Goal: Task Accomplishment & Management: Use online tool/utility

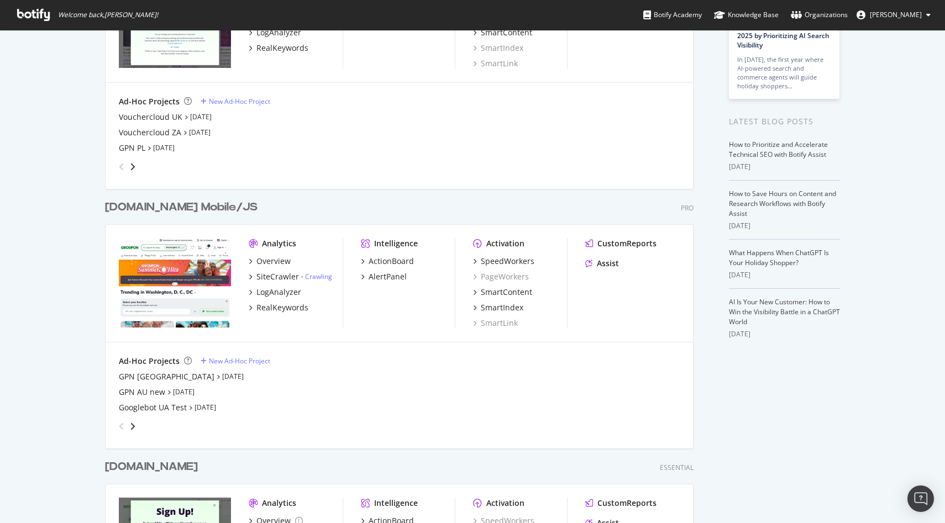
scroll to position [146, 0]
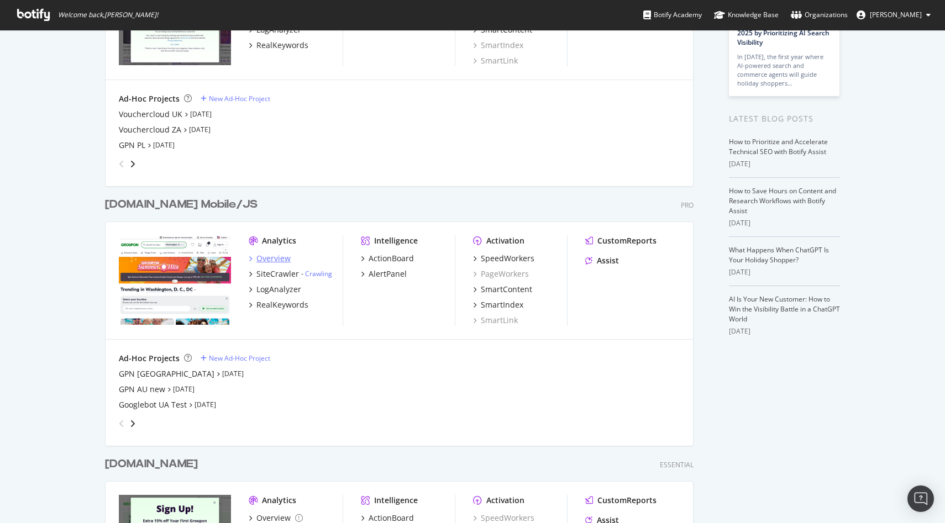
click at [272, 261] on div "Overview" at bounding box center [273, 258] width 34 height 11
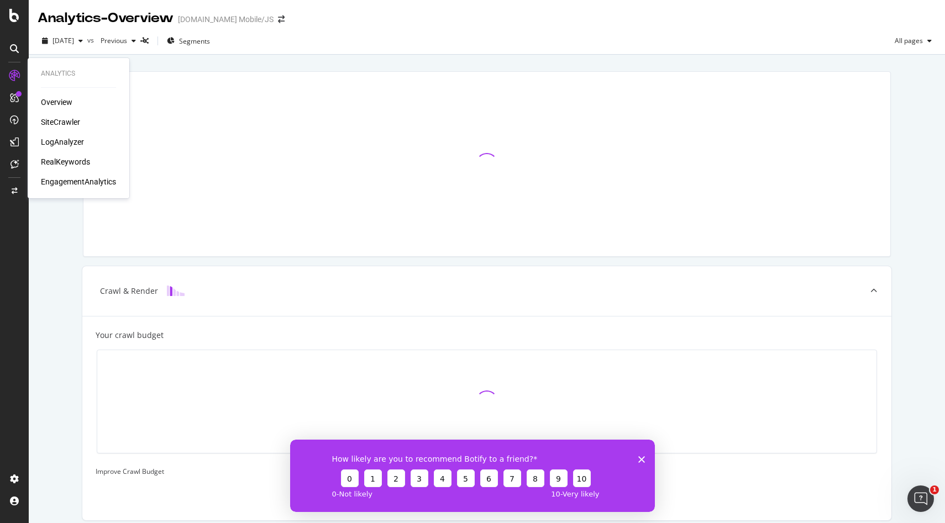
click at [65, 141] on div "LogAnalyzer" at bounding box center [62, 141] width 43 height 11
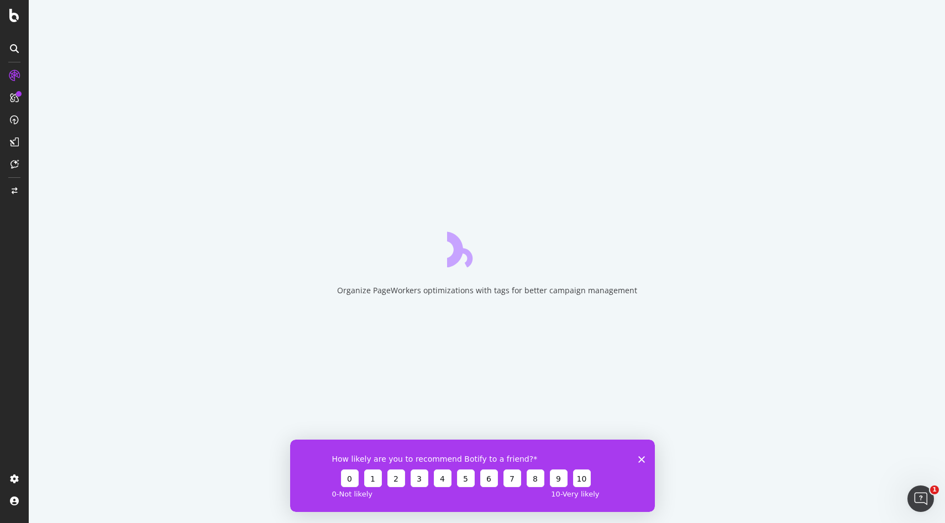
click at [643, 459] on icon "Close survey" at bounding box center [641, 459] width 7 height 7
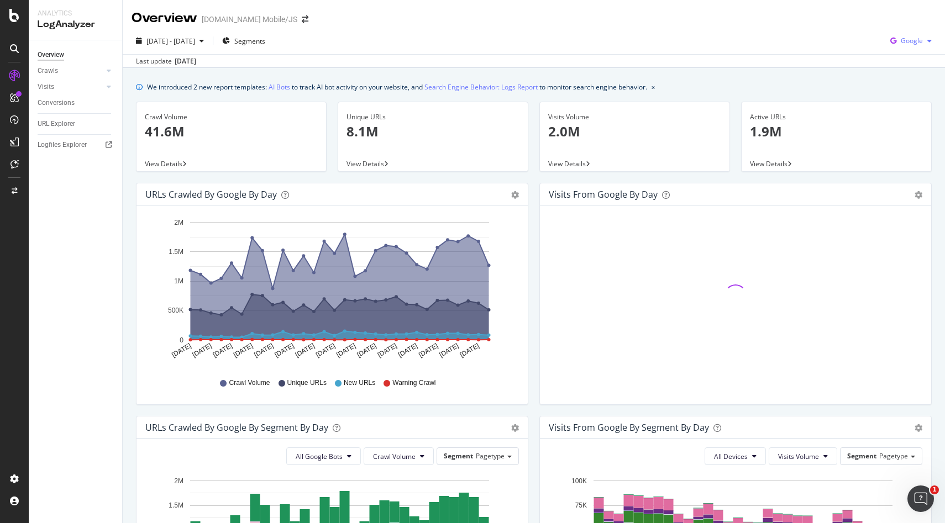
click at [922, 37] on span "Google" at bounding box center [912, 40] width 22 height 9
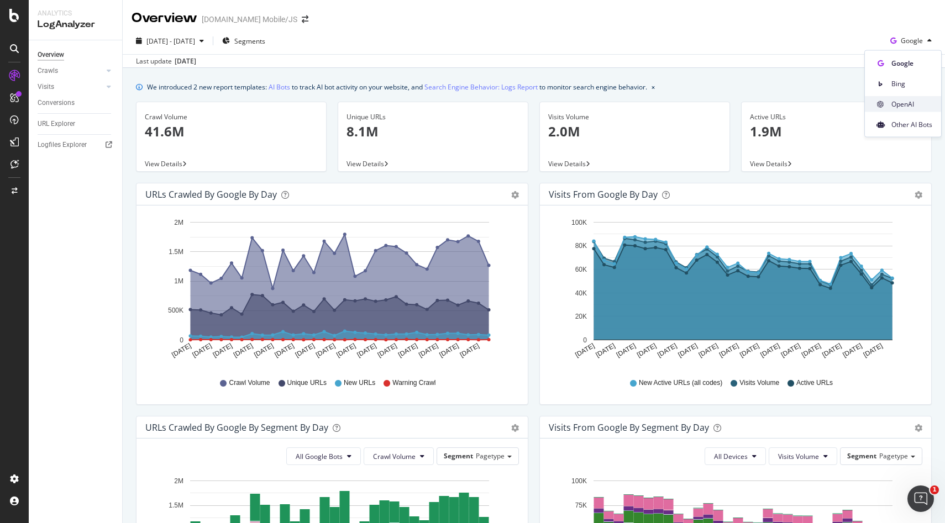
click at [903, 106] on span "OpenAI" at bounding box center [911, 104] width 41 height 10
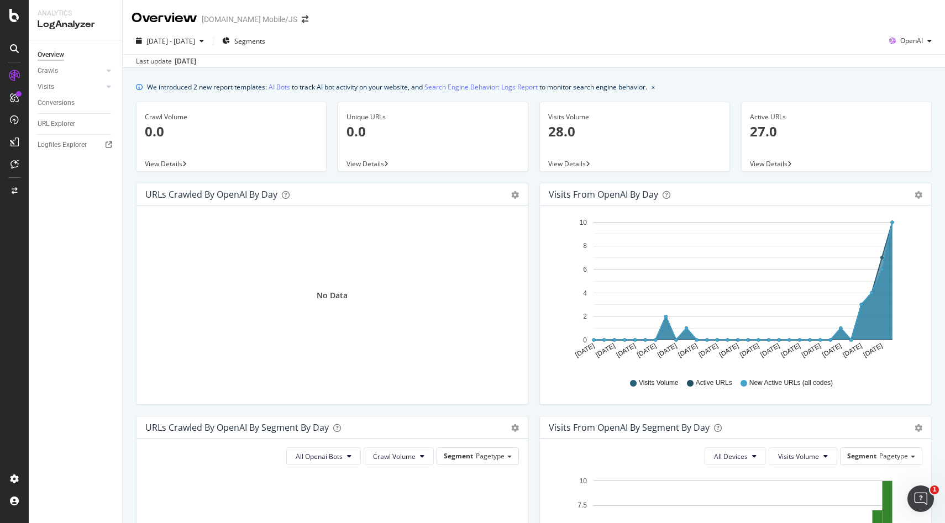
click at [909, 259] on icon "[DATE] [DATE] [DATE] [DATE] [DATE] [DATE] [DATE] [DATE] [DATE] [DATE] [DATE] [D…" at bounding box center [735, 291] width 373 height 154
click at [923, 36] on div "OpenAI" at bounding box center [910, 41] width 51 height 17
click at [902, 125] on span "Other AI Bots" at bounding box center [911, 124] width 41 height 10
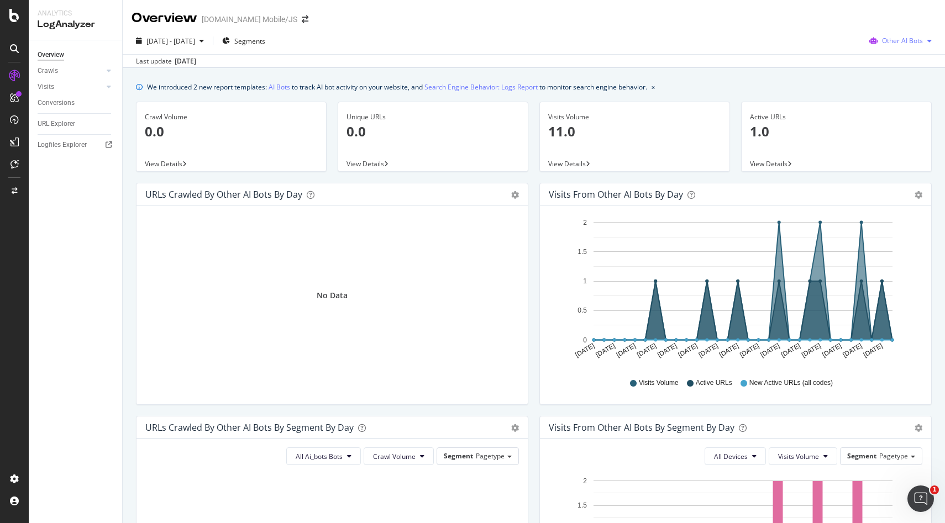
click at [915, 46] on div "Other AI Bots" at bounding box center [900, 41] width 71 height 17
click at [895, 107] on span "OpenAI" at bounding box center [909, 104] width 43 height 10
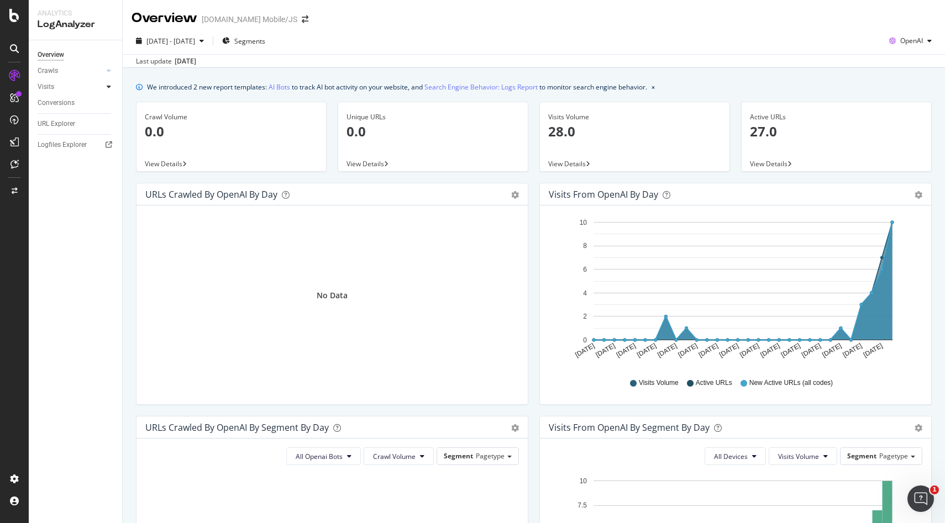
click at [110, 83] on div at bounding box center [108, 86] width 11 height 11
click at [93, 104] on link "Daily Distribution" at bounding box center [79, 103] width 72 height 12
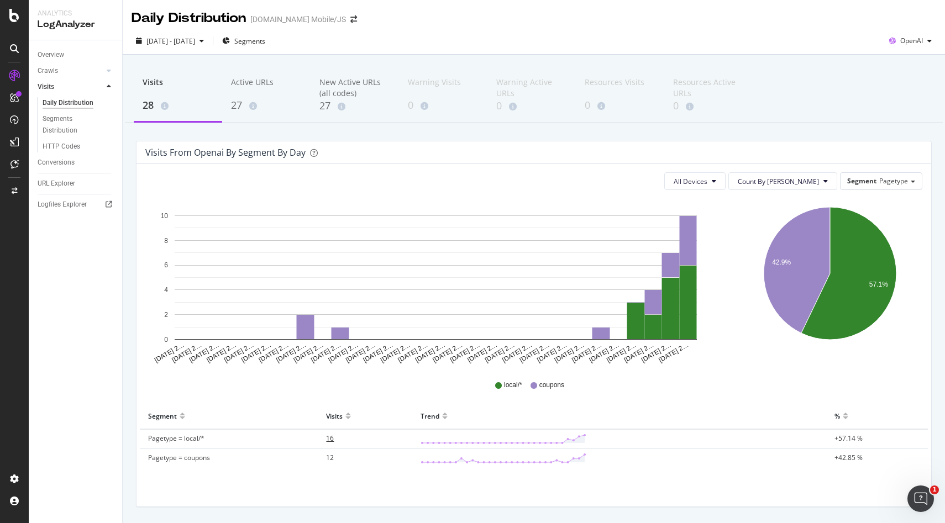
click at [333, 434] on span "16" at bounding box center [330, 438] width 8 height 9
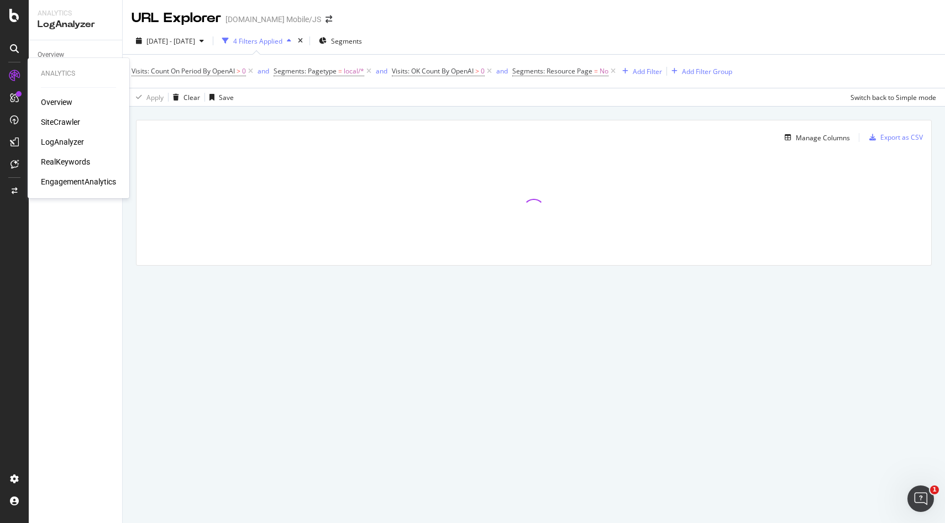
click at [57, 122] on div "SiteCrawler" at bounding box center [60, 122] width 39 height 11
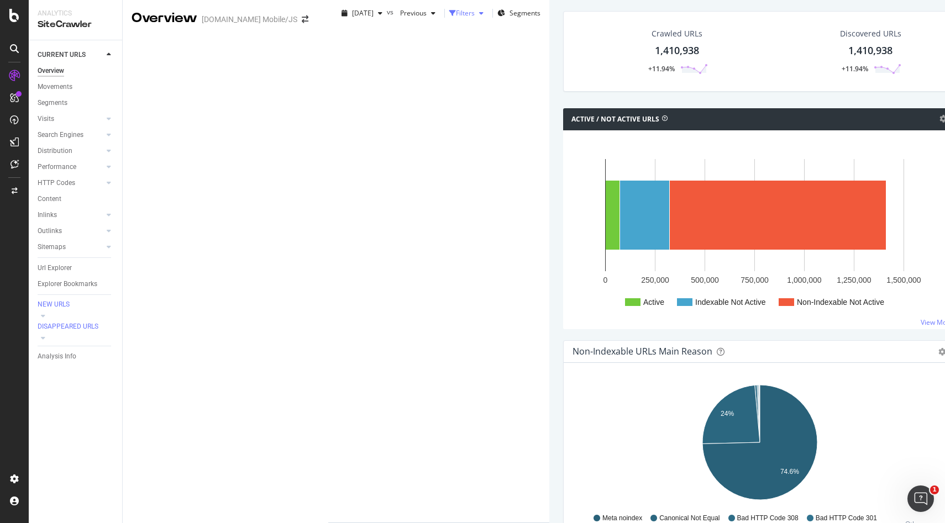
click at [456, 18] on div "Filters" at bounding box center [465, 12] width 19 height 9
click at [352, 48] on div "Add Filter" at bounding box center [366, 42] width 29 height 9
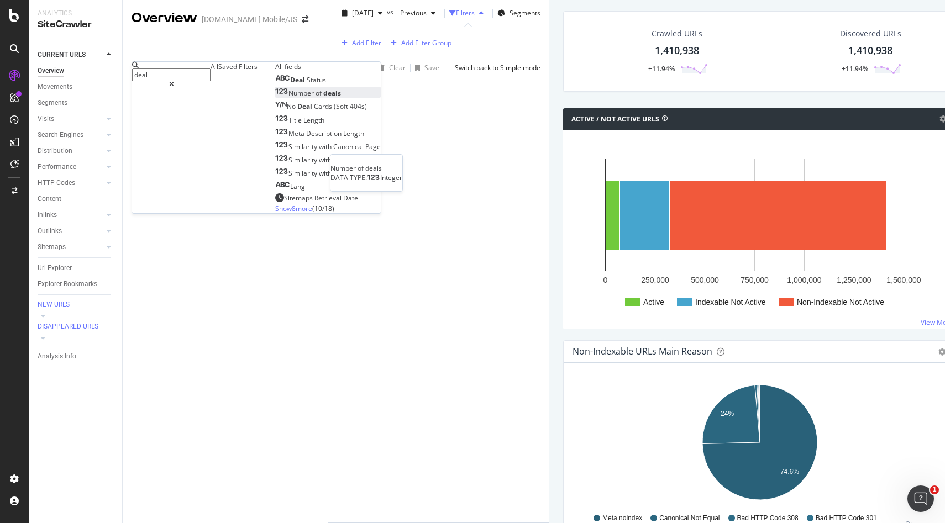
type input "deal"
click at [275, 98] on div "Number of deals" at bounding box center [308, 92] width 66 height 9
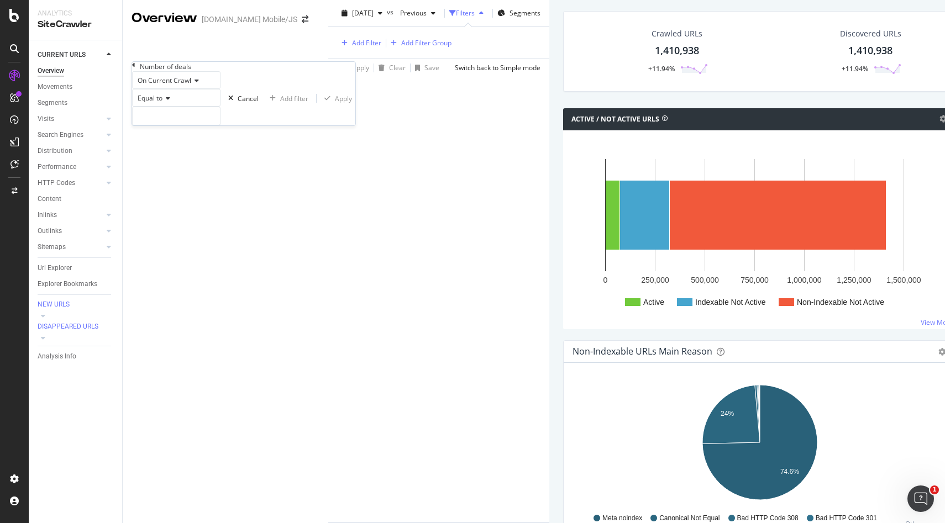
click at [176, 107] on div "Equal to" at bounding box center [176, 98] width 88 height 18
click at [180, 141] on div "Less than" at bounding box center [176, 136] width 87 height 12
click at [175, 125] on input "number" at bounding box center [176, 116] width 88 height 19
type input "3"
click at [335, 103] on div "Apply" at bounding box center [343, 98] width 17 height 9
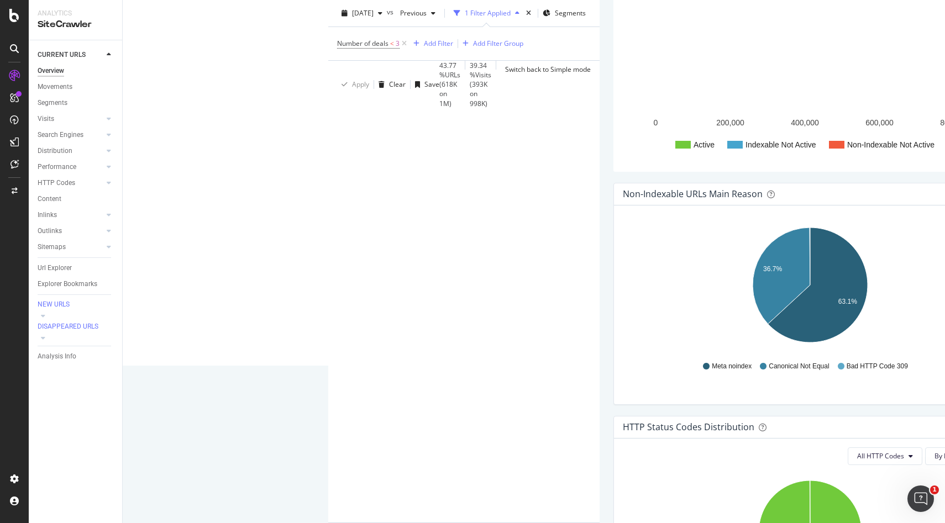
scroll to position [160, 0]
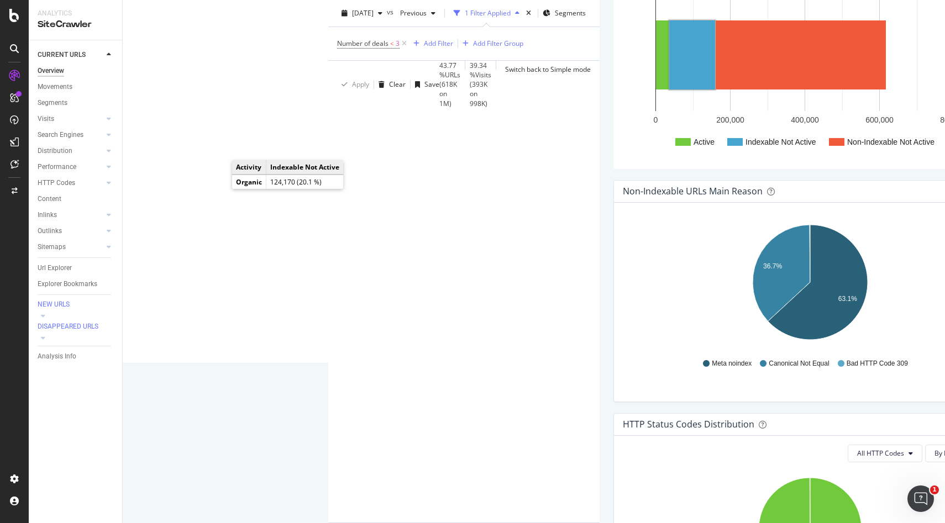
click at [669, 90] on rect "A chart." at bounding box center [692, 54] width 46 height 69
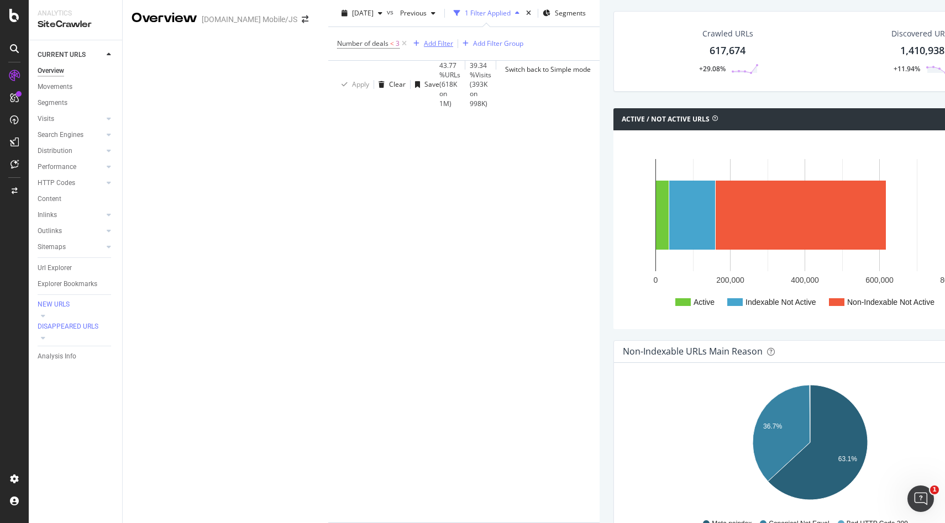
click at [424, 48] on div "Add Filter" at bounding box center [438, 43] width 29 height 9
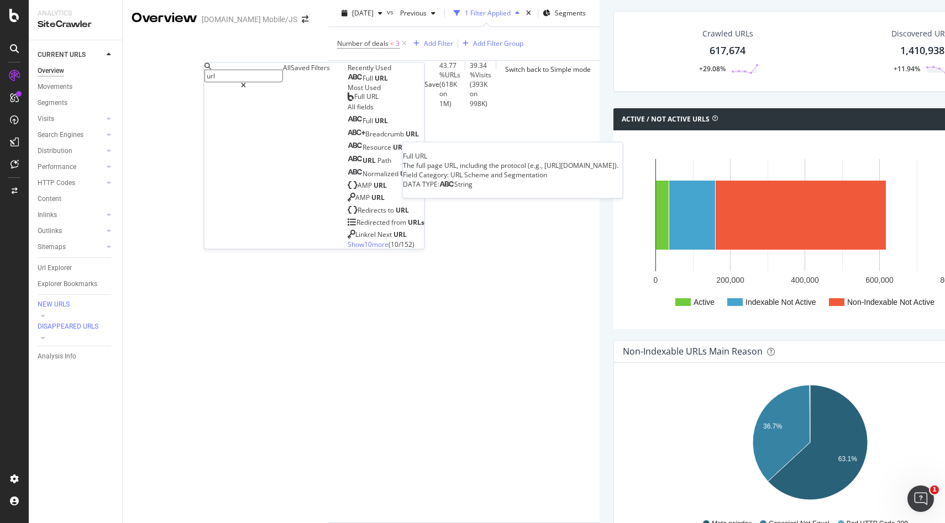
type input "url"
click at [375, 83] on span "URL" at bounding box center [381, 77] width 13 height 9
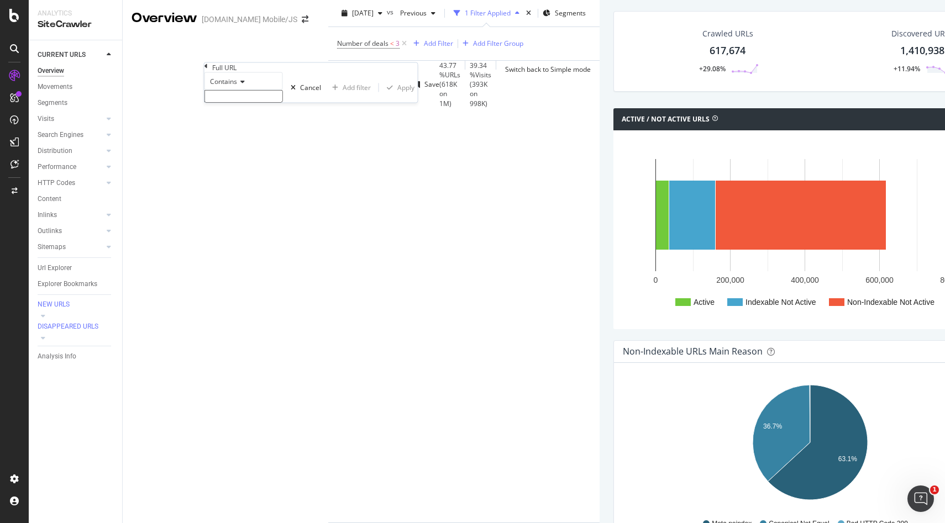
click at [244, 103] on input "text" at bounding box center [243, 96] width 78 height 13
type input "/local"
click at [397, 96] on div "Apply" at bounding box center [405, 90] width 17 height 9
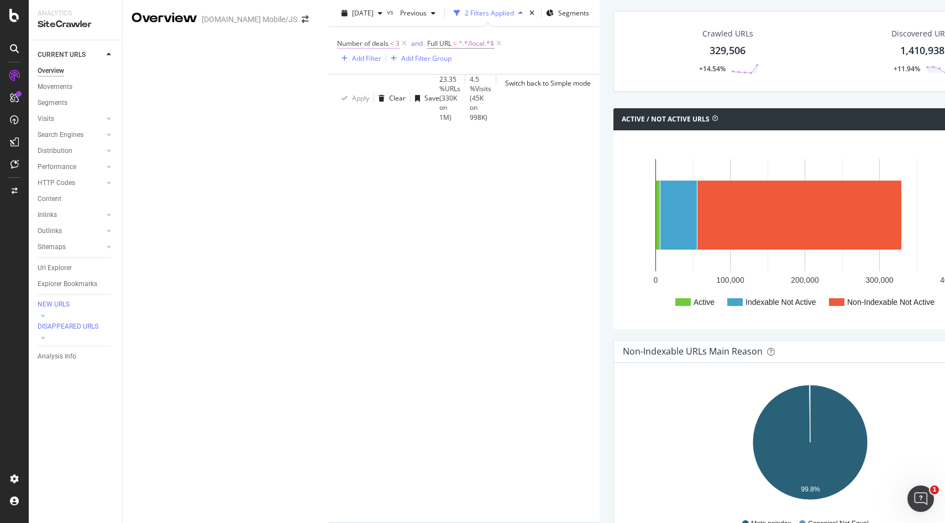
click at [337, 48] on span "Number of deals" at bounding box center [362, 43] width 51 height 9
click at [172, 101] on icon at bounding box center [171, 97] width 8 height 7
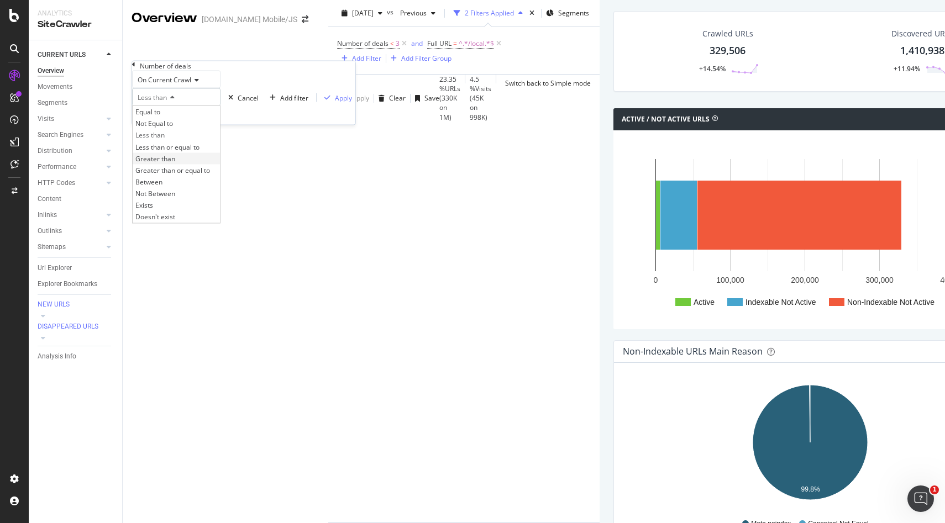
click at [194, 164] on div "Greater than" at bounding box center [176, 158] width 87 height 12
click at [335, 102] on div "Apply" at bounding box center [343, 97] width 17 height 9
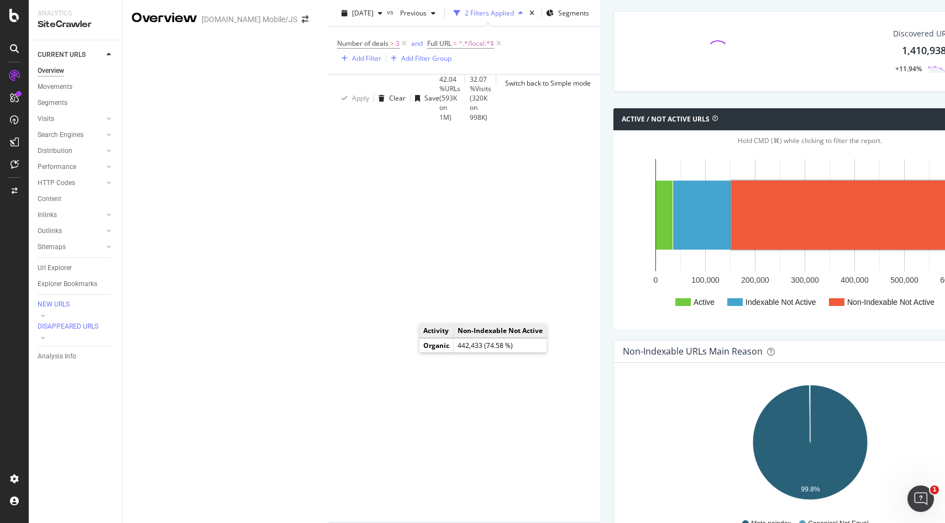
click at [731, 250] on rect "A chart." at bounding box center [840, 215] width 219 height 69
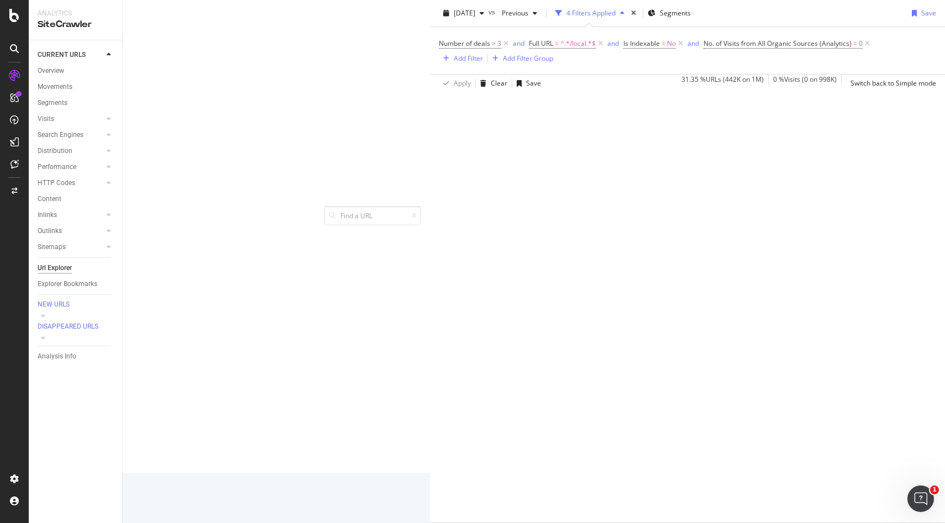
scroll to position [51, 0]
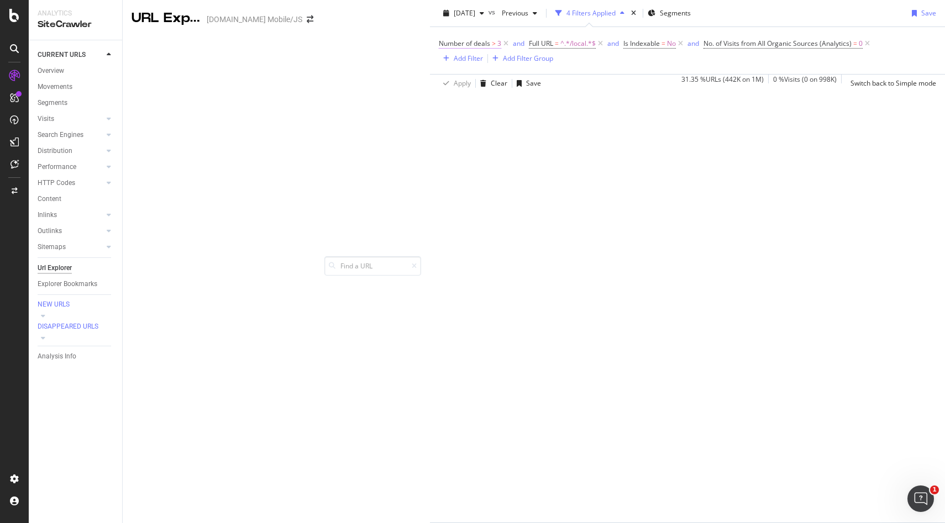
click at [497, 51] on span "3" at bounding box center [499, 43] width 4 height 15
drag, startPoint x: 178, startPoint y: 140, endPoint x: 103, endPoint y: 140, distance: 75.1
click at [103, 140] on body "Analytics SiteCrawler CURRENT URLS Overview Movements Segments Visits Analysis …" at bounding box center [472, 261] width 945 height 523
type input "5"
click at [249, 125] on div "On Current Crawl Greater than 5 Cancel Add filter Apply" at bounding box center [243, 98] width 223 height 54
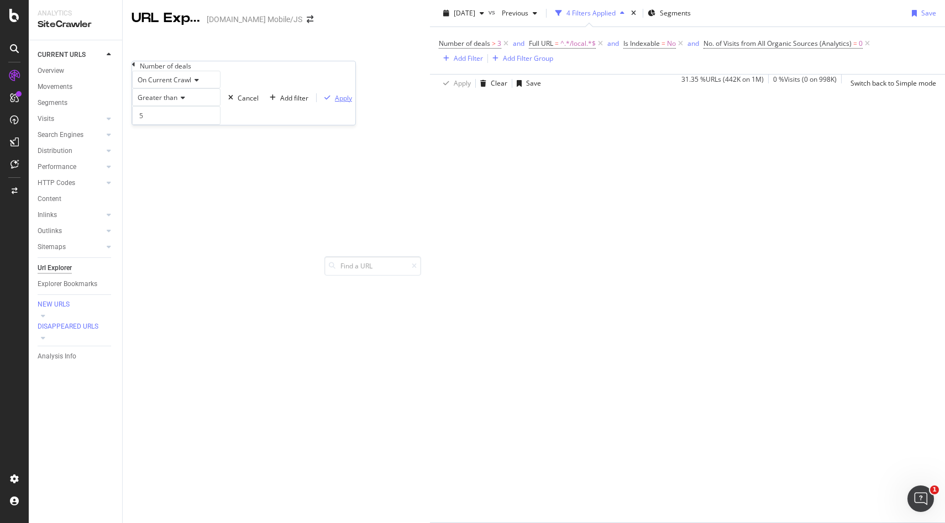
click at [335, 103] on div "Apply" at bounding box center [343, 97] width 17 height 9
click at [439, 49] on span "Number of deals > 5" at bounding box center [470, 44] width 62 height 10
click at [170, 125] on input "5" at bounding box center [176, 115] width 88 height 19
type input "10"
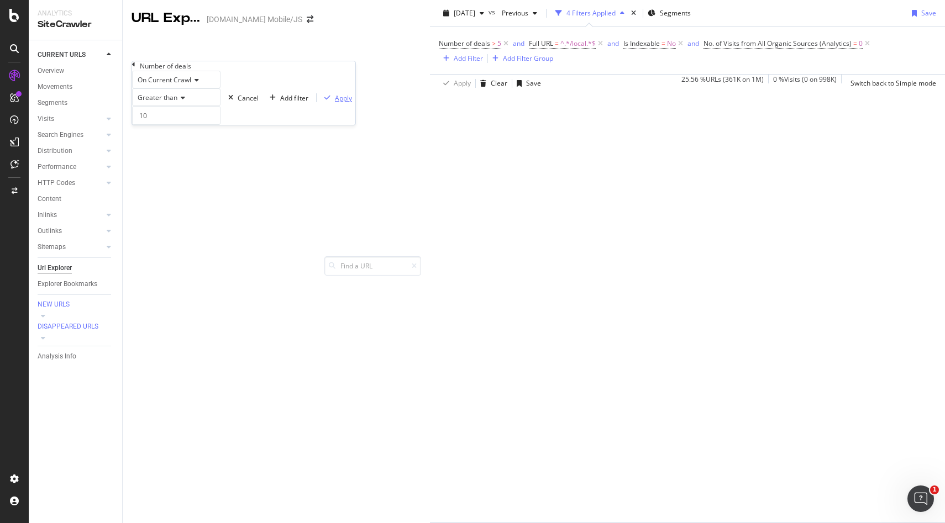
click at [320, 101] on div "button" at bounding box center [327, 97] width 15 height 7
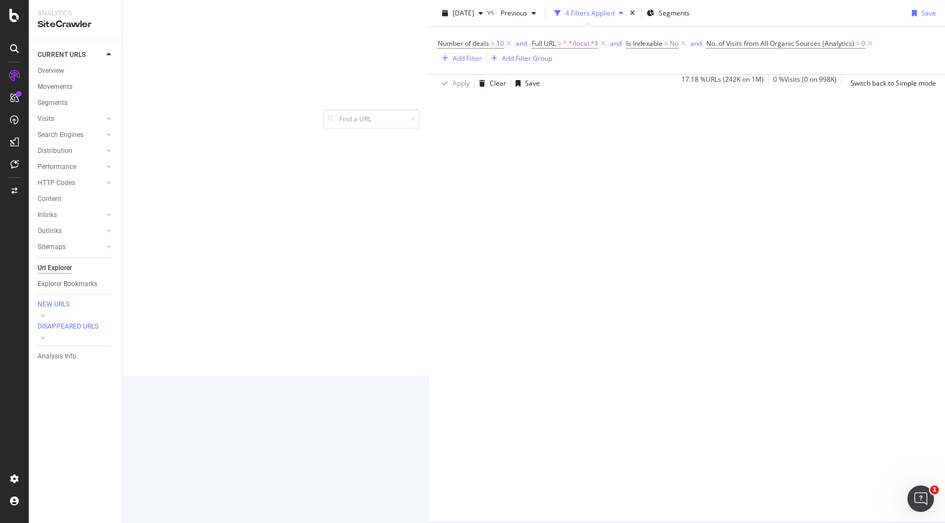
scroll to position [140, 0]
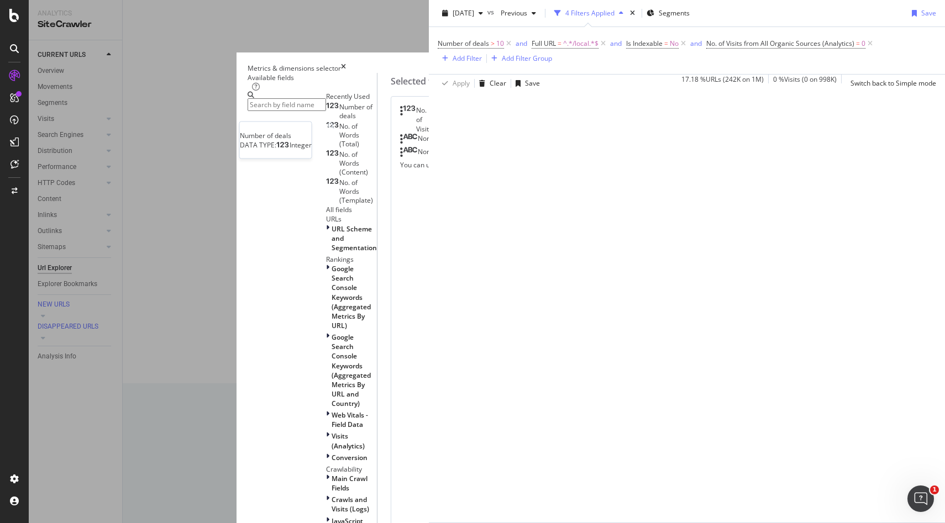
click at [339, 120] on span "Number of deals" at bounding box center [355, 111] width 33 height 18
click at [531, 172] on span "On Current Crawl" at bounding box center [504, 166] width 54 height 9
click at [663, 354] on div "No. of Visits On Current Crawl Organic From All Organic Sources From All Device…" at bounding box center [560, 396] width 338 height 601
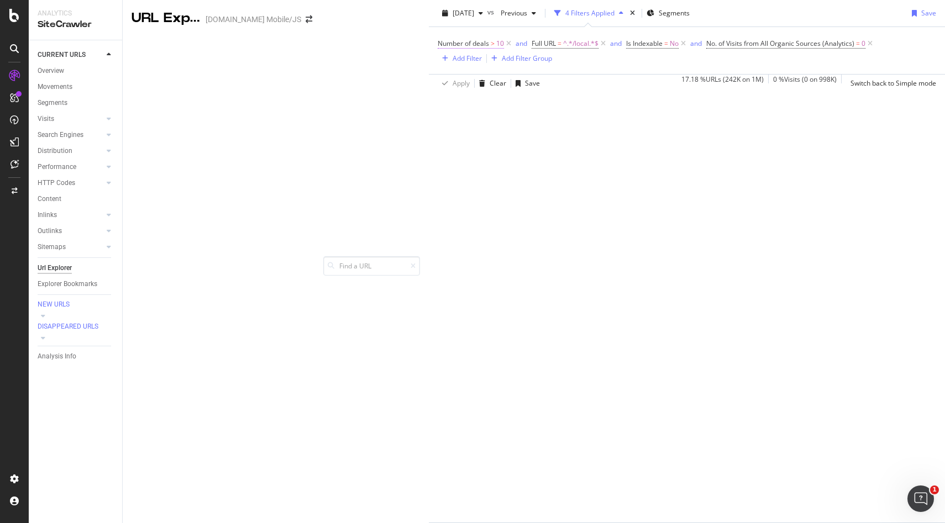
click at [496, 51] on span "10" at bounding box center [500, 43] width 8 height 15
click at [172, 125] on input "10" at bounding box center [176, 115] width 88 height 19
type input "15"
click at [335, 103] on div "Apply" at bounding box center [343, 97] width 17 height 9
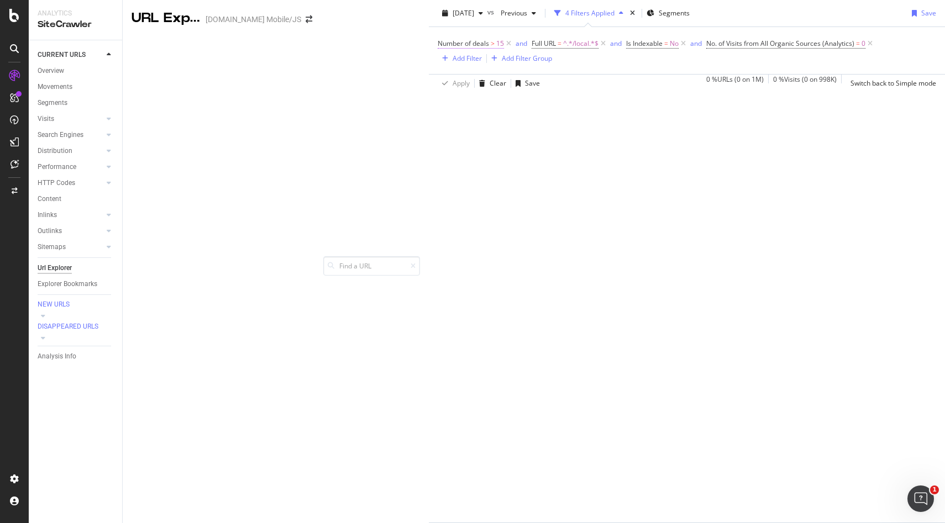
click at [438, 48] on span "Number of deals" at bounding box center [463, 43] width 51 height 9
click at [166, 125] on input "15" at bounding box center [176, 115] width 88 height 19
type input "11"
click at [335, 103] on div "Apply" at bounding box center [343, 97] width 17 height 9
click at [491, 48] on span ">" at bounding box center [493, 43] width 4 height 9
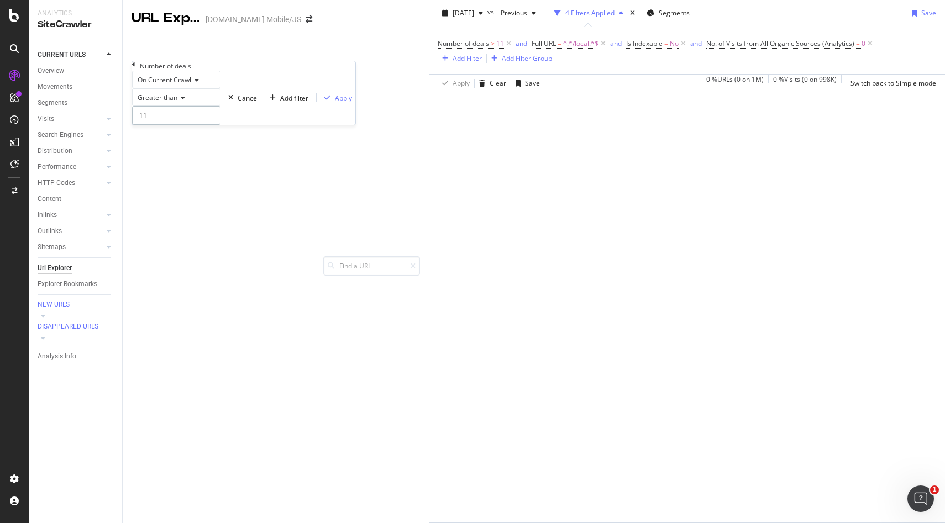
click at [181, 125] on input "11" at bounding box center [176, 115] width 88 height 19
click at [178, 125] on input "11" at bounding box center [176, 115] width 88 height 19
type input "10"
click at [335, 103] on div "Apply" at bounding box center [343, 97] width 17 height 9
click at [531, 49] on span "Full URL = ^.*/local.*$" at bounding box center [564, 44] width 67 height 10
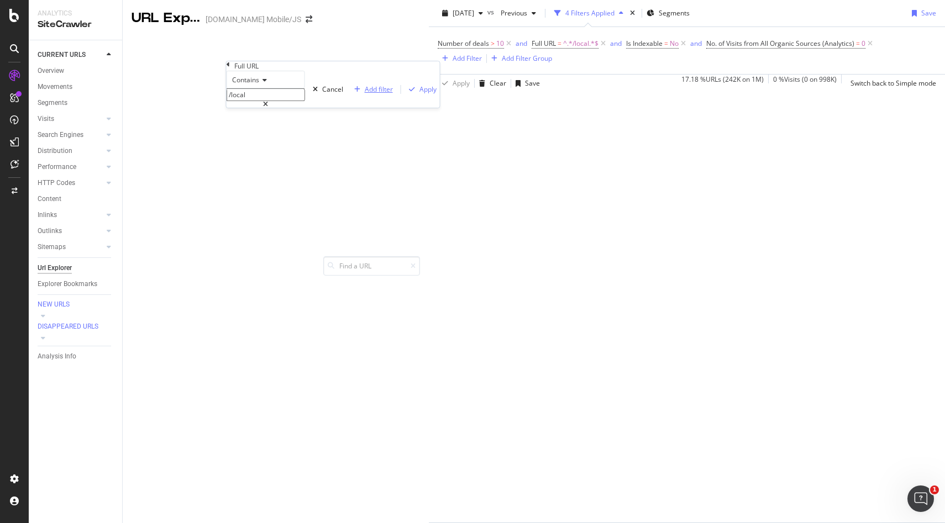
click at [365, 94] on div "Add filter" at bounding box center [379, 89] width 28 height 9
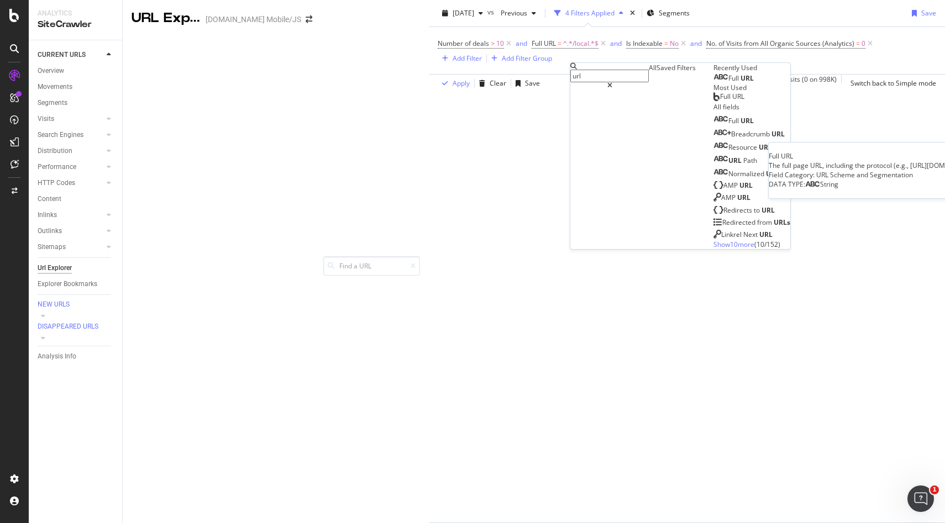
click at [713, 83] on div "Full URL" at bounding box center [733, 78] width 40 height 9
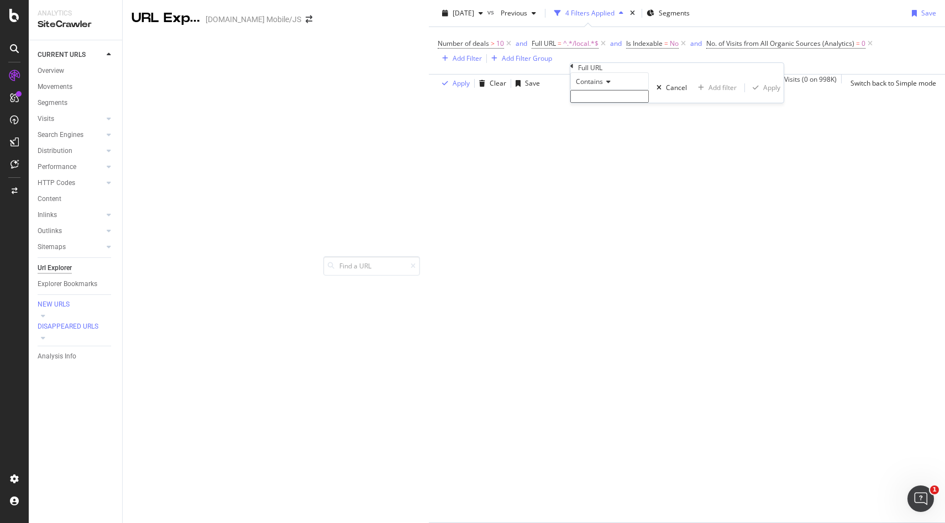
click at [603, 103] on input "text" at bounding box center [609, 96] width 78 height 13
type input "/[GEOGRAPHIC_DATA]/"
click at [763, 96] on div "Apply" at bounding box center [771, 90] width 17 height 9
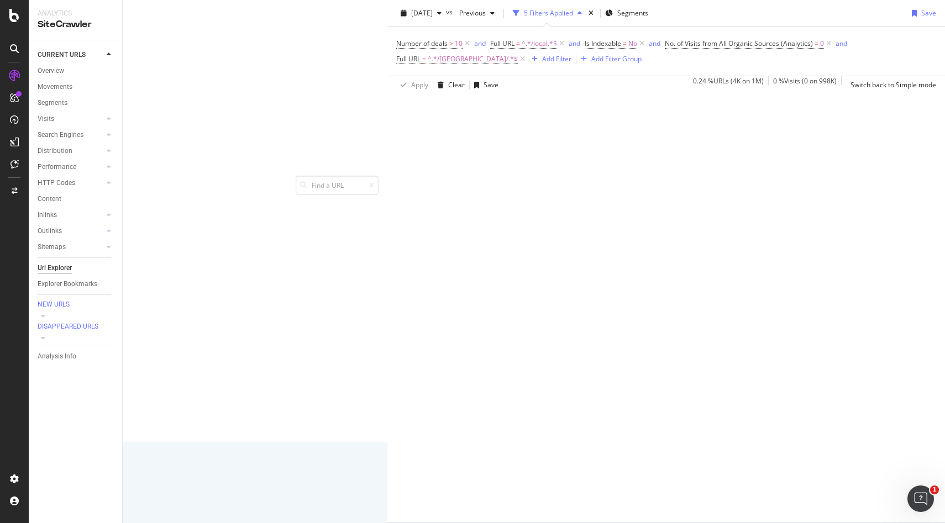
scroll to position [85, 0]
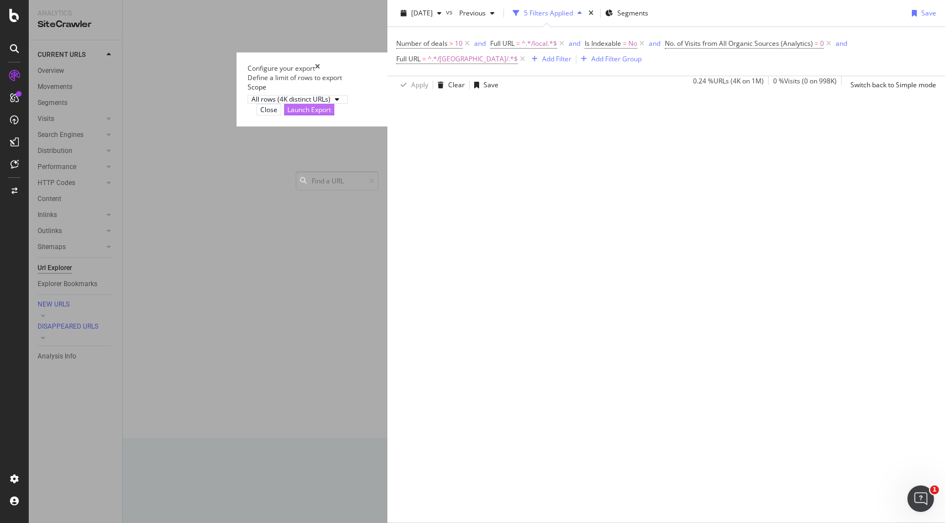
click at [331, 115] on div "Launch Export" at bounding box center [309, 109] width 44 height 10
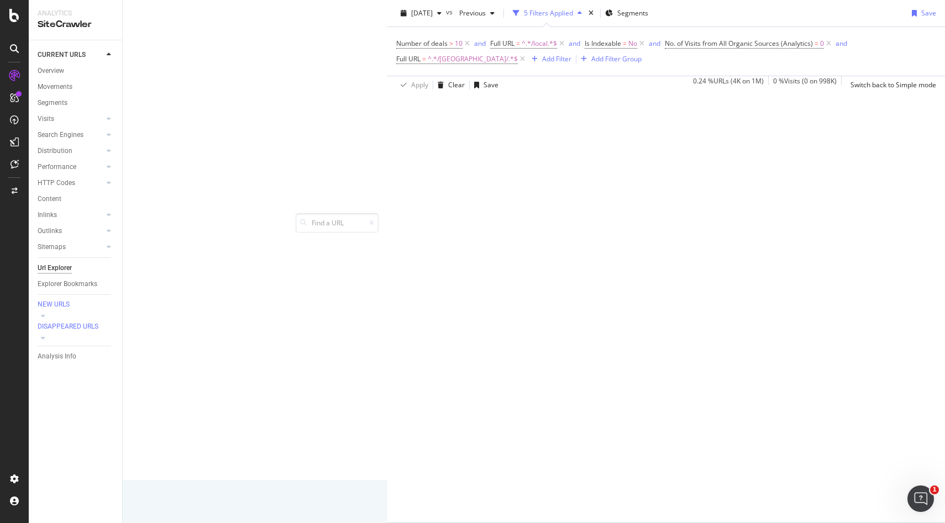
scroll to position [0, 0]
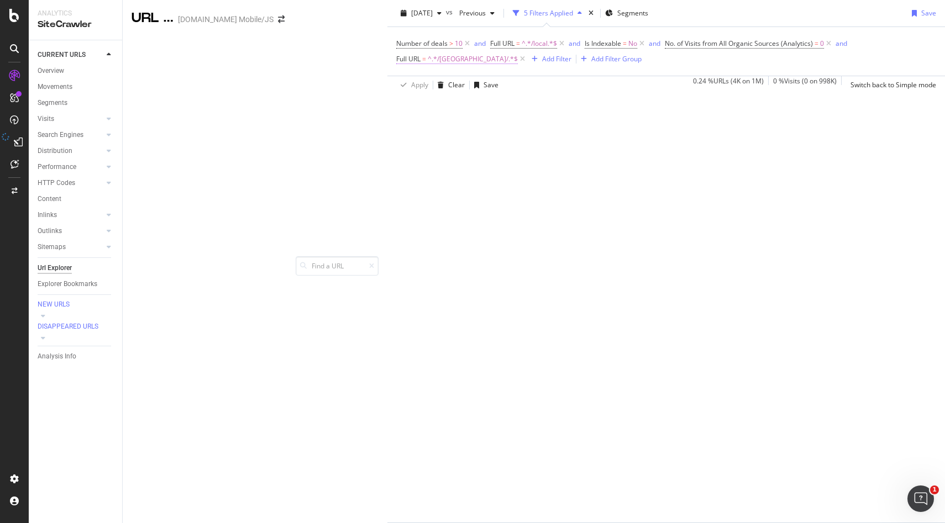
click at [518, 67] on span "^.*/[GEOGRAPHIC_DATA]/.*$" at bounding box center [473, 58] width 90 height 15
click at [618, 101] on input "/[GEOGRAPHIC_DATA]/" at bounding box center [628, 94] width 78 height 13
click at [616, 101] on input "/[GEOGRAPHIC_DATA]/" at bounding box center [628, 94] width 78 height 13
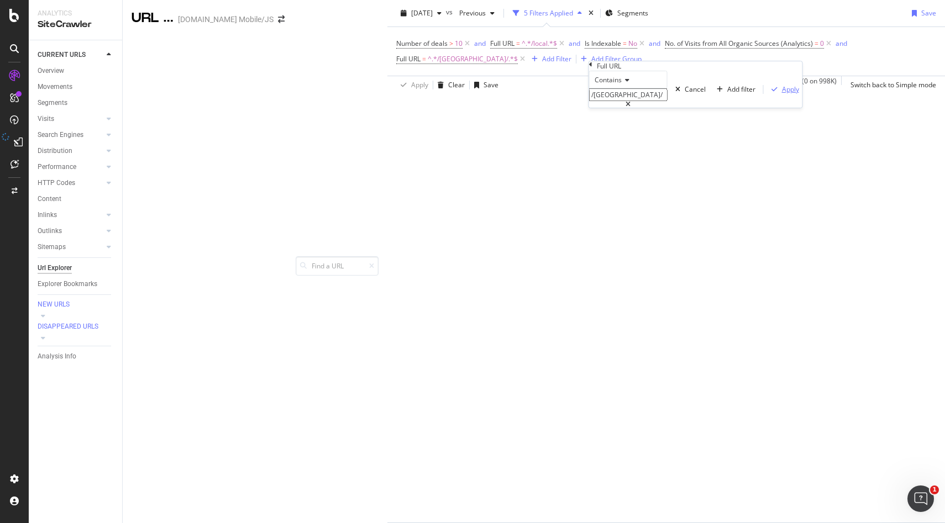
type input "/[GEOGRAPHIC_DATA]/"
click at [782, 94] on div "Apply" at bounding box center [790, 89] width 17 height 9
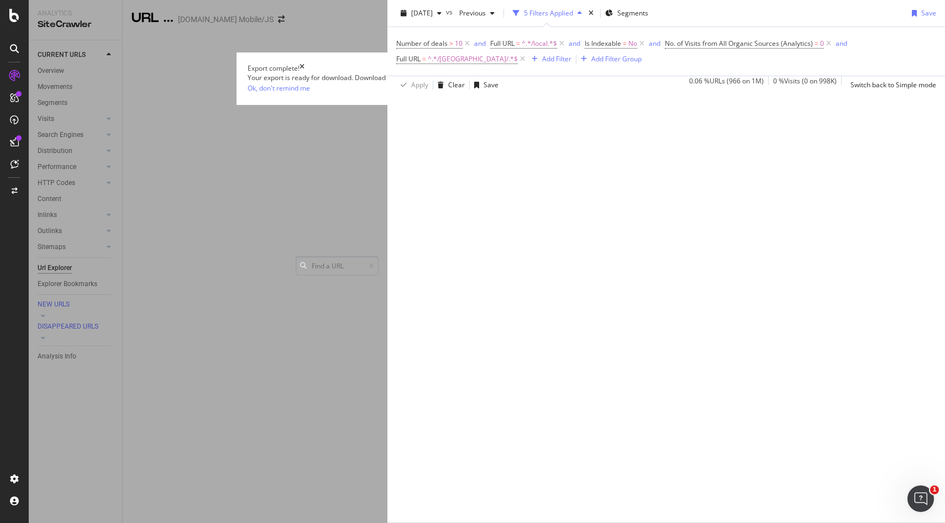
click at [685, 93] on div "OK" at bounding box center [689, 87] width 9 height 9
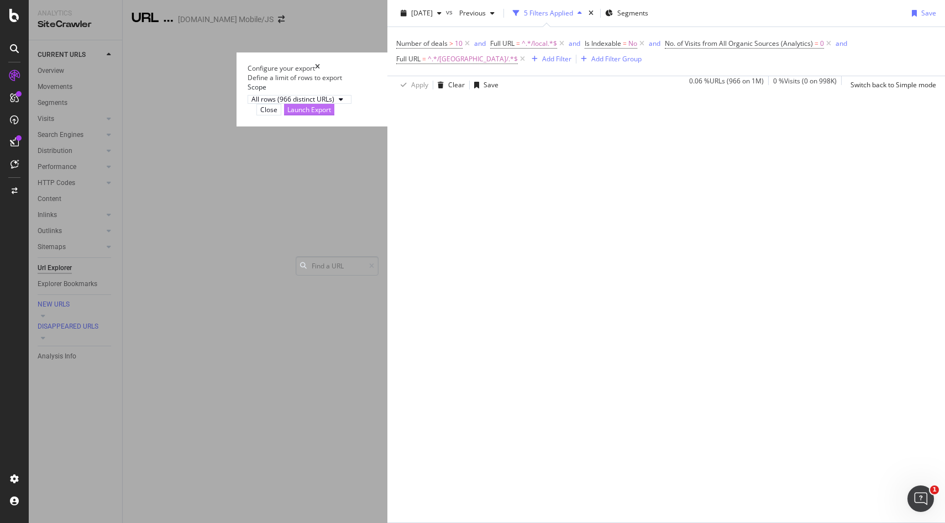
click at [331, 114] on div "Launch Export" at bounding box center [309, 109] width 44 height 9
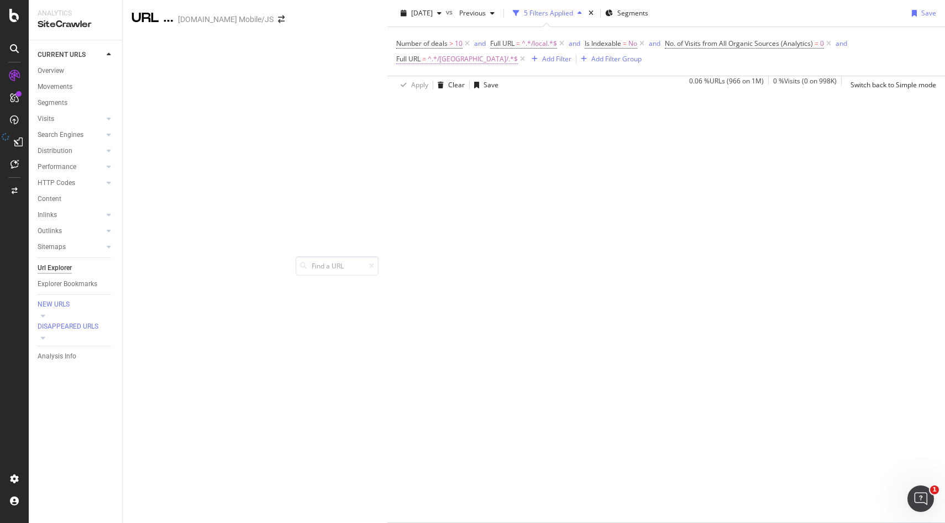
click at [518, 67] on span "^.*/[GEOGRAPHIC_DATA]/.*$" at bounding box center [473, 58] width 90 height 15
click at [618, 101] on input "/[GEOGRAPHIC_DATA]/" at bounding box center [628, 94] width 78 height 13
click at [626, 101] on input "/[GEOGRAPHIC_DATA]/" at bounding box center [628, 94] width 78 height 13
drag, startPoint x: 632, startPoint y: 117, endPoint x: 605, endPoint y: 119, distance: 27.1
click at [605, 101] on input "/[GEOGRAPHIC_DATA]/" at bounding box center [628, 94] width 78 height 13
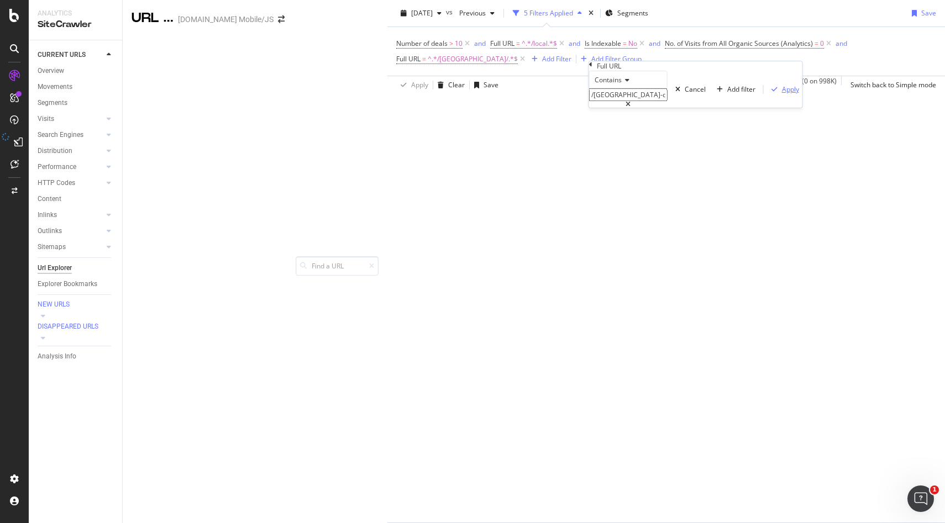
type input "/[GEOGRAPHIC_DATA]-city/"
click at [782, 94] on div "Apply" at bounding box center [790, 89] width 17 height 9
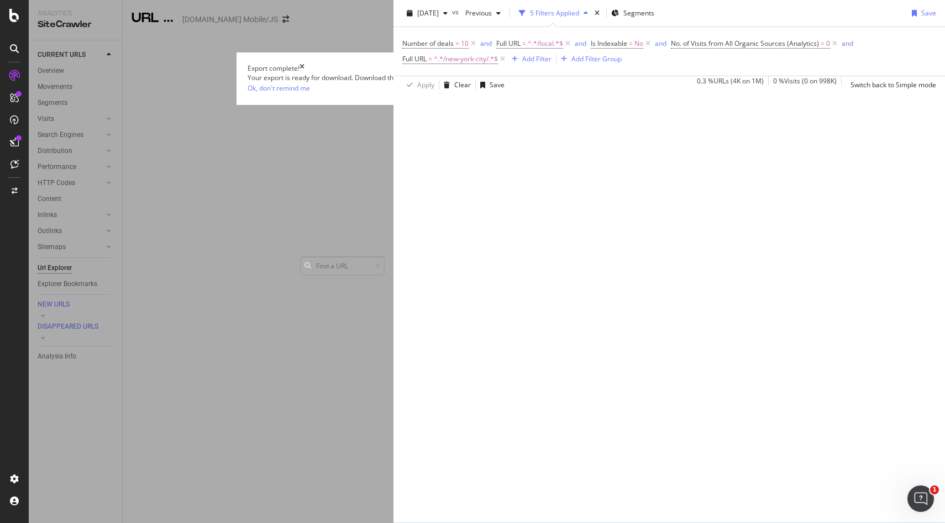
click at [681, 94] on button "OK" at bounding box center [689, 88] width 17 height 12
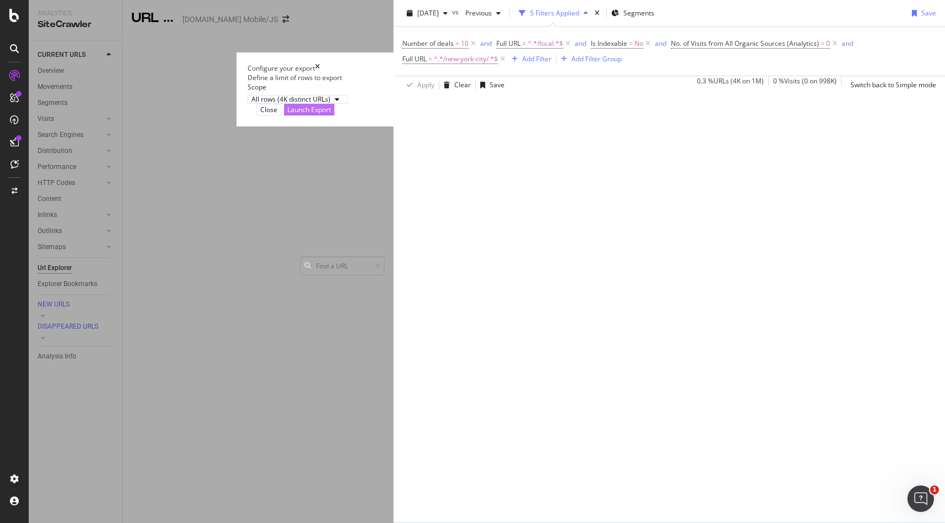
click at [331, 114] on div "Launch Export" at bounding box center [309, 109] width 44 height 9
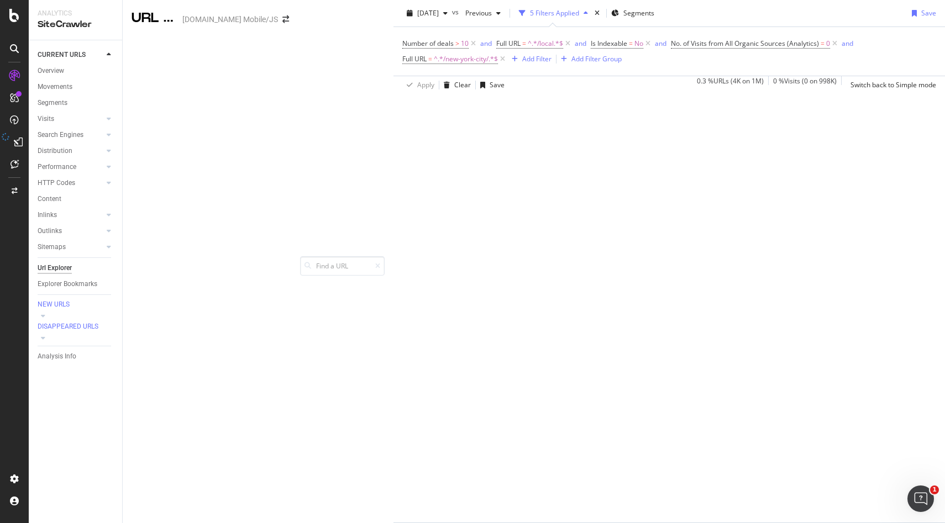
click at [640, 76] on div "Number of deals > 10 and Full URL = ^.*/local.*$ and Is Indexable = No and No. …" at bounding box center [669, 51] width 534 height 49
click at [498, 67] on span "^.*/new-york-city/.*$" at bounding box center [466, 58] width 64 height 15
drag, startPoint x: 647, startPoint y: 114, endPoint x: 618, endPoint y: 114, distance: 29.3
click at [618, 101] on input "/[GEOGRAPHIC_DATA]-city/" at bounding box center [628, 94] width 78 height 13
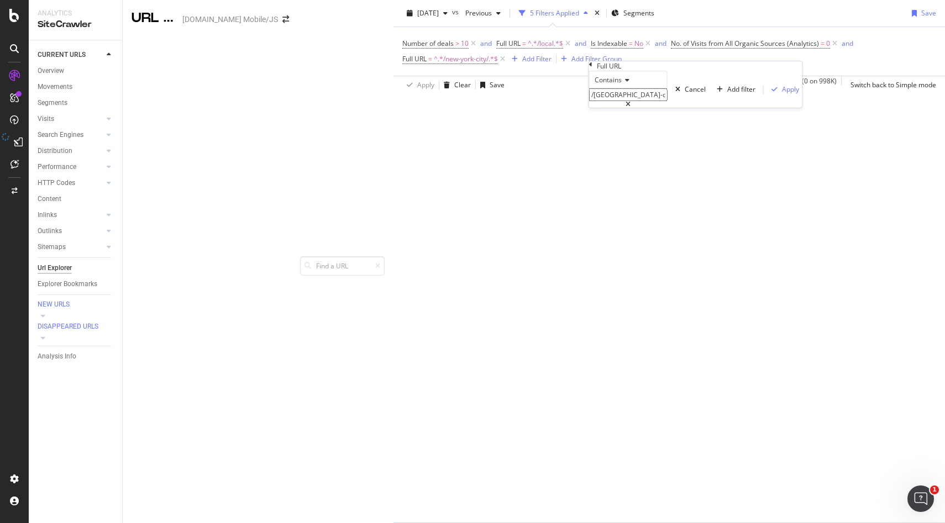
drag, startPoint x: 606, startPoint y: 117, endPoint x: 645, endPoint y: 117, distance: 39.8
click at [645, 101] on input "/[GEOGRAPHIC_DATA]-city/" at bounding box center [628, 94] width 78 height 13
type input "/[GEOGRAPHIC_DATA]/"
click at [782, 94] on div "Apply" at bounding box center [790, 89] width 17 height 9
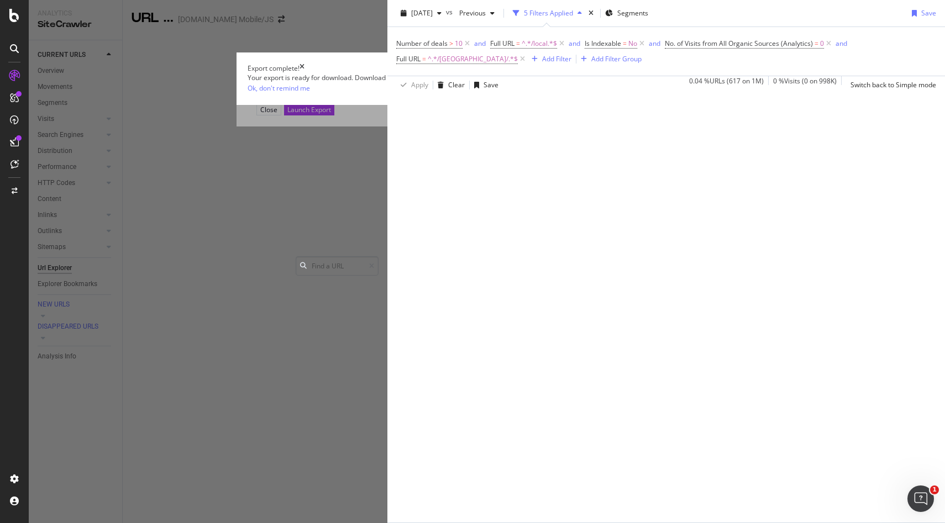
click at [681, 94] on button "OK" at bounding box center [689, 88] width 17 height 12
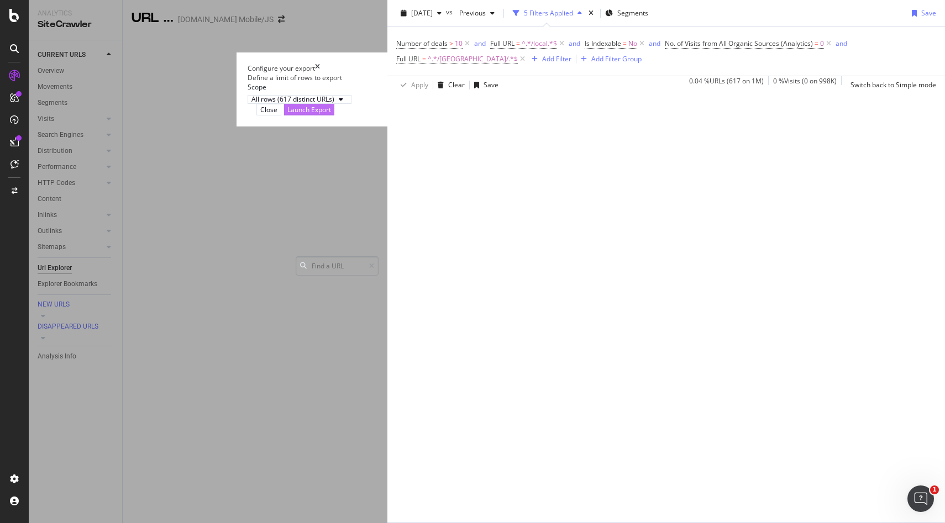
click at [331, 115] on div "Launch Export" at bounding box center [309, 109] width 44 height 10
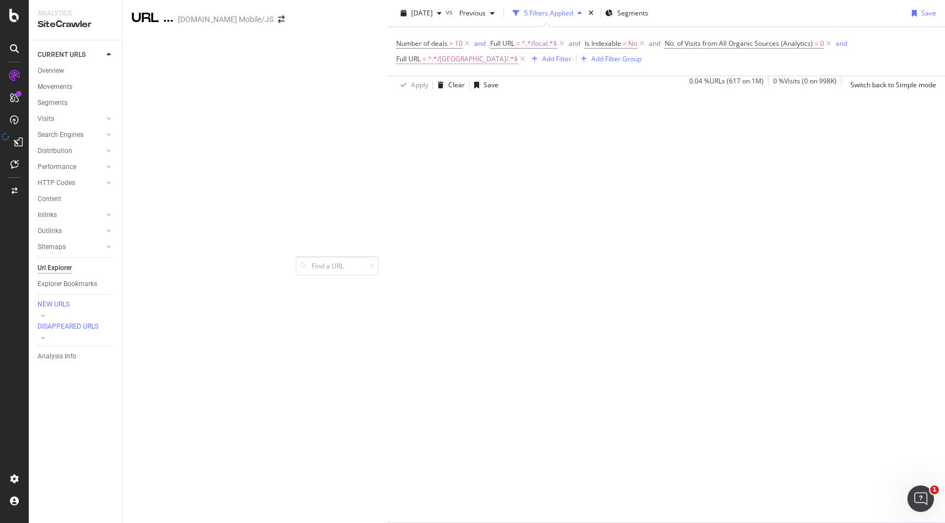
click at [518, 67] on span "^.*/[GEOGRAPHIC_DATA]/.*$" at bounding box center [473, 58] width 90 height 15
click at [617, 101] on input "/[GEOGRAPHIC_DATA]/" at bounding box center [628, 94] width 78 height 13
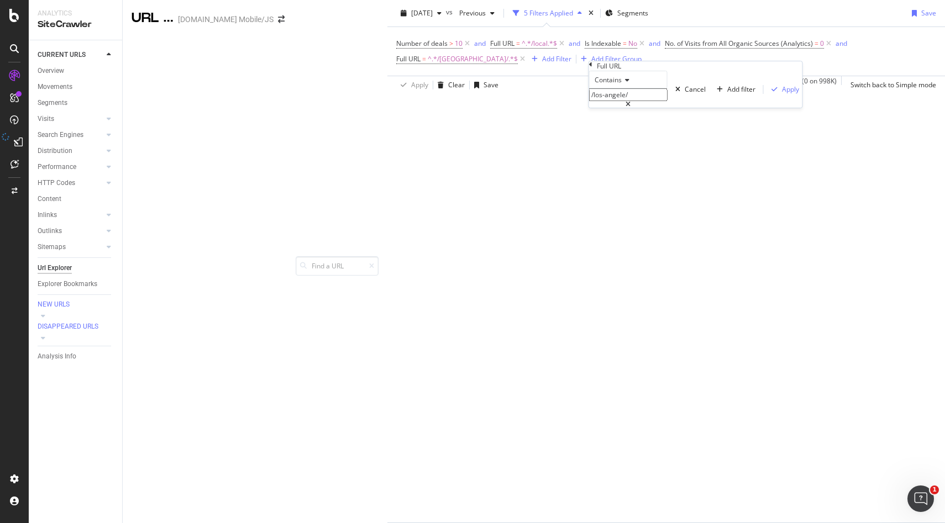
type input "/[GEOGRAPHIC_DATA]/"
click at [782, 94] on div "Apply" at bounding box center [790, 89] width 17 height 9
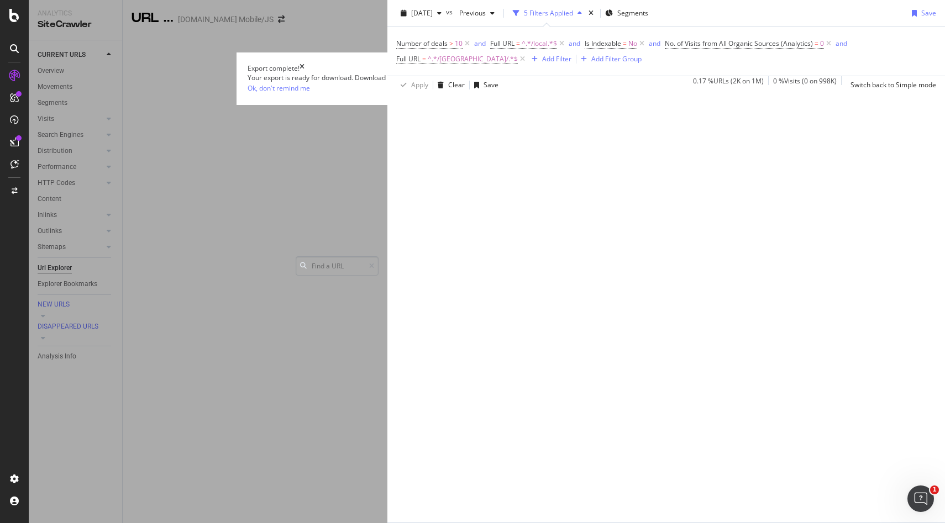
click at [685, 93] on div "OK" at bounding box center [689, 87] width 9 height 9
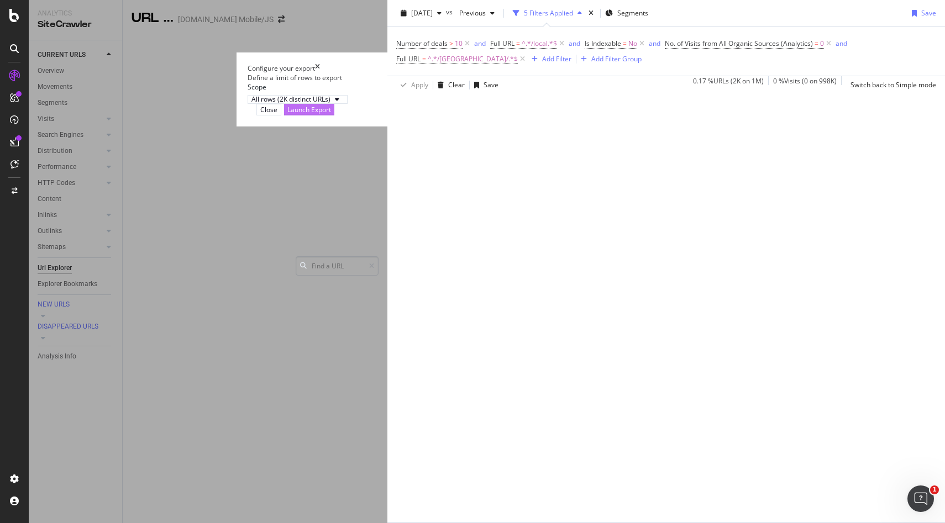
click at [331, 114] on div "Launch Export" at bounding box center [309, 109] width 44 height 9
click at [685, 93] on div "OK" at bounding box center [689, 87] width 9 height 9
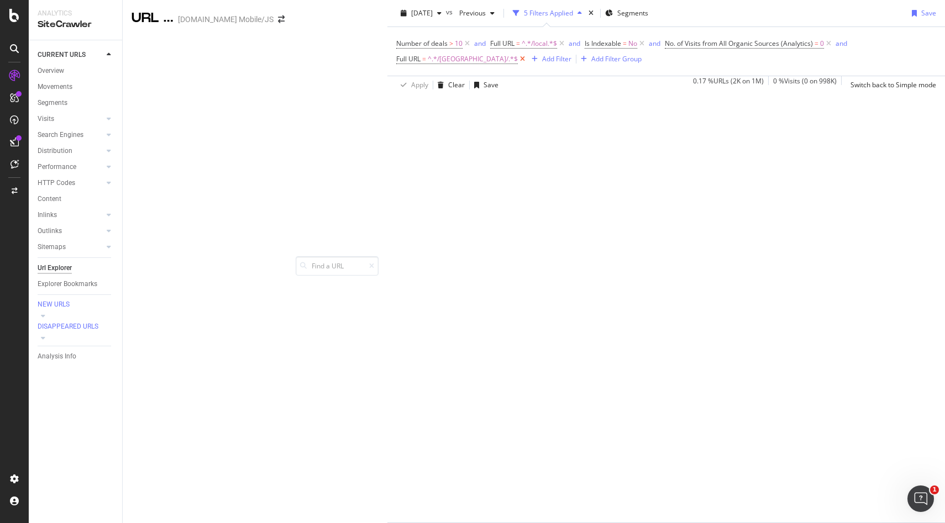
click at [527, 65] on icon at bounding box center [522, 59] width 9 height 11
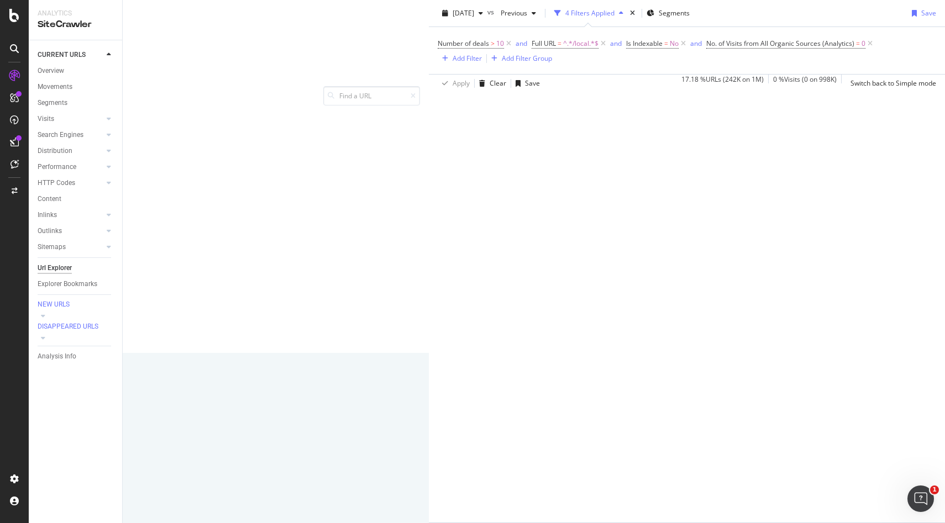
scroll to position [341, 0]
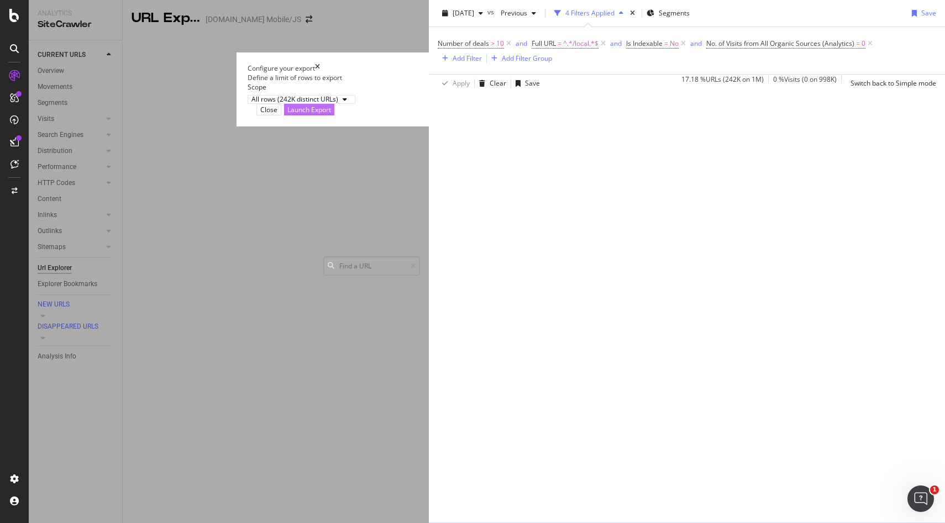
click at [331, 114] on div "Launch Export" at bounding box center [309, 109] width 44 height 9
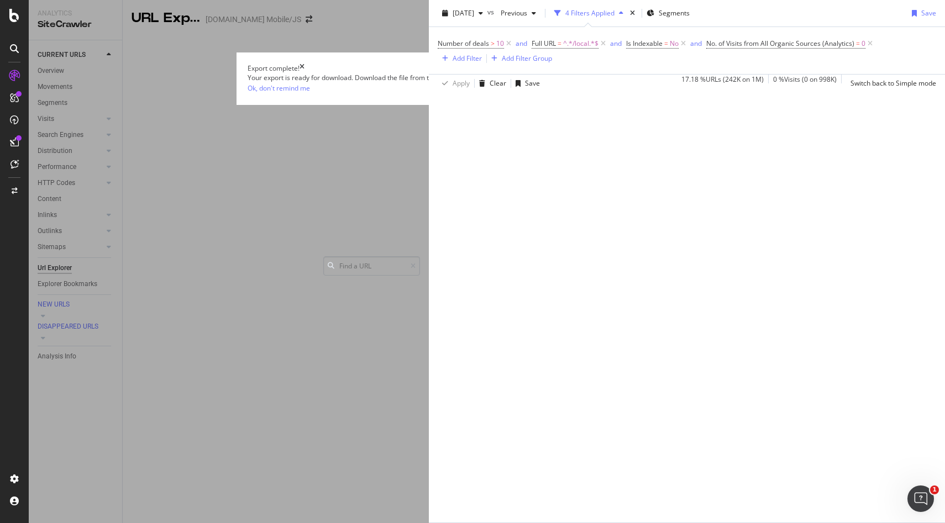
click at [607, 93] on div "Go to the DataExports" at bounding box center [641, 87] width 68 height 9
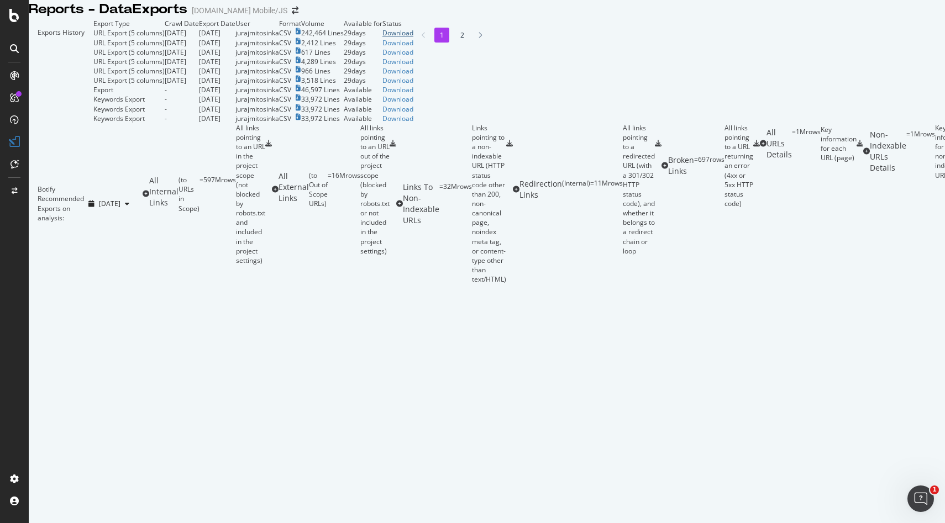
click at [413, 38] on div "Download" at bounding box center [397, 32] width 31 height 9
click at [413, 85] on div "Download" at bounding box center [397, 80] width 31 height 9
click at [413, 76] on div "Download" at bounding box center [397, 70] width 31 height 9
click at [413, 66] on div "Download" at bounding box center [397, 61] width 31 height 9
click at [413, 57] on div "Download" at bounding box center [397, 52] width 31 height 9
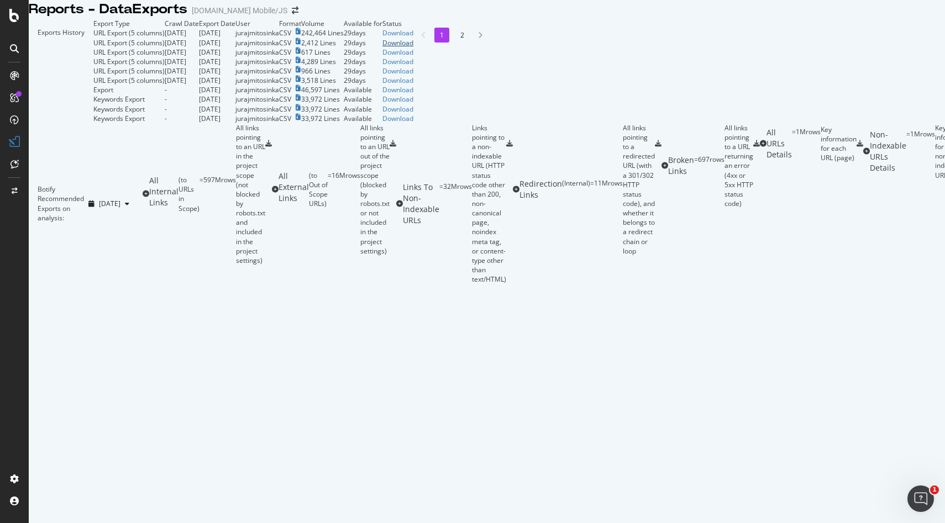
click at [413, 48] on div "Download" at bounding box center [397, 42] width 31 height 9
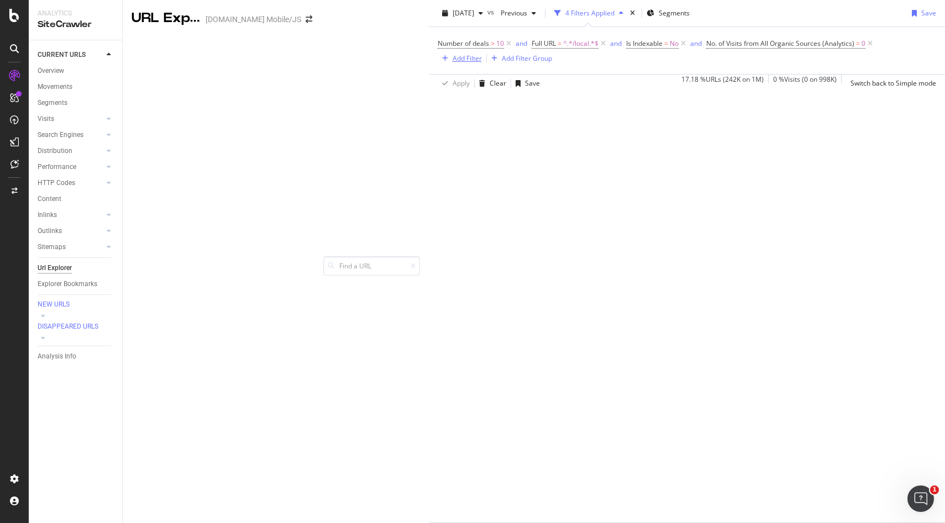
click at [482, 63] on div "Add Filter" at bounding box center [466, 58] width 29 height 9
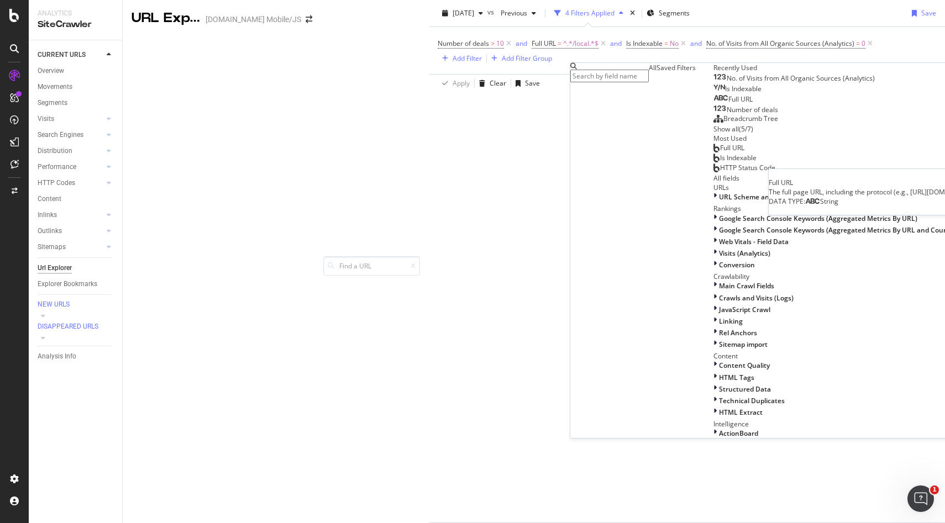
click at [728, 104] on span "Full URL" at bounding box center [740, 98] width 24 height 9
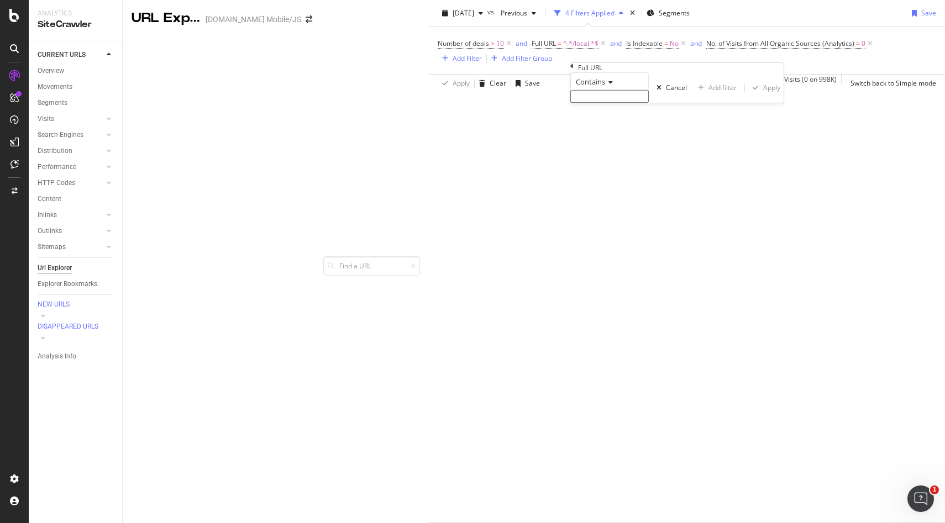
click at [605, 103] on input "text" at bounding box center [609, 96] width 78 height 13
type input "/[GEOGRAPHIC_DATA]"
click at [763, 96] on div "Apply" at bounding box center [771, 90] width 17 height 9
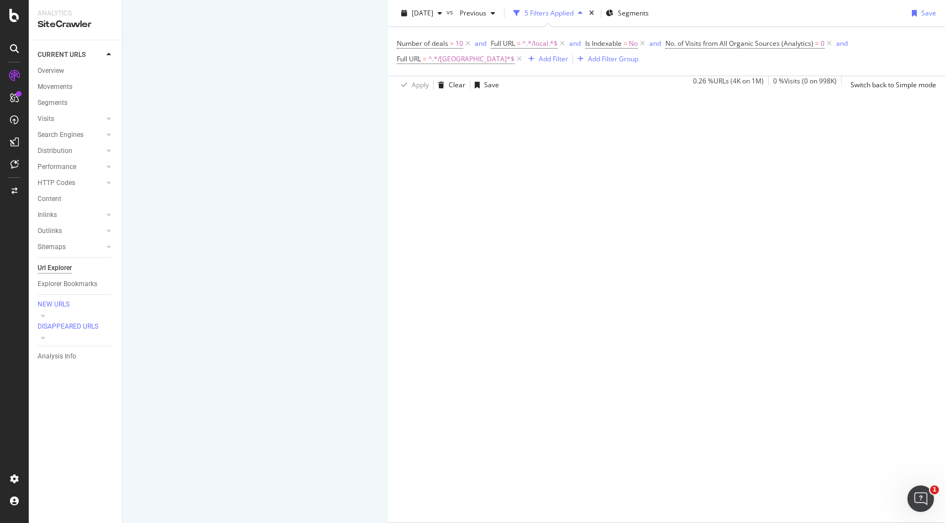
scroll to position [39, 0]
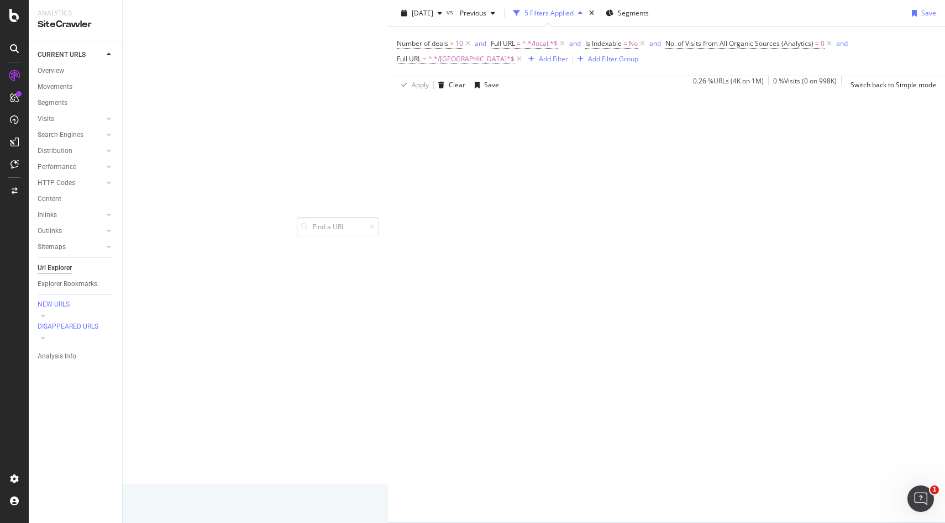
click at [524, 51] on span "Full URL = ^.*/[GEOGRAPHIC_DATA]*$" at bounding box center [460, 58] width 127 height 15
click at [514, 51] on span "^.*/[GEOGRAPHIC_DATA]*$" at bounding box center [471, 58] width 86 height 15
click at [620, 73] on input "/[GEOGRAPHIC_DATA]" at bounding box center [628, 66] width 78 height 13
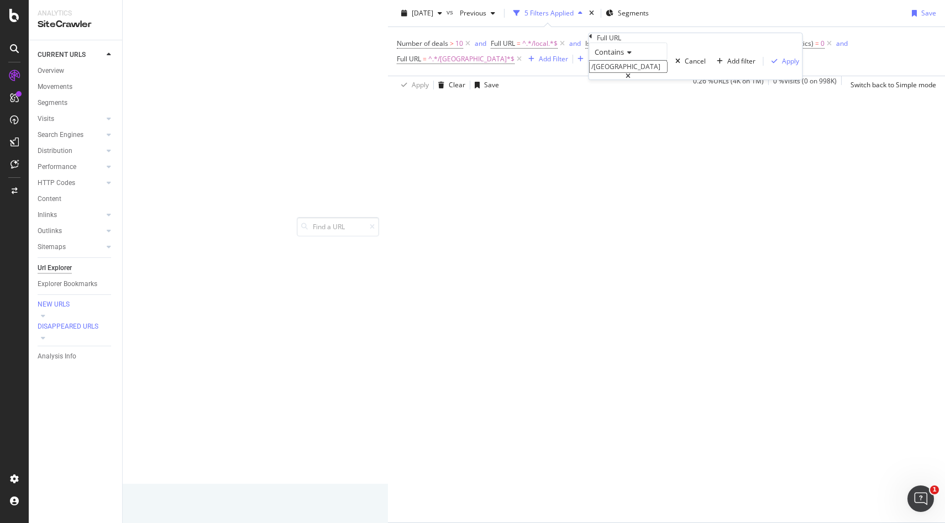
click at [620, 73] on input "/[GEOGRAPHIC_DATA]" at bounding box center [628, 66] width 78 height 13
type input "/[GEOGRAPHIC_DATA]"
click at [782, 66] on div "Apply" at bounding box center [790, 60] width 17 height 9
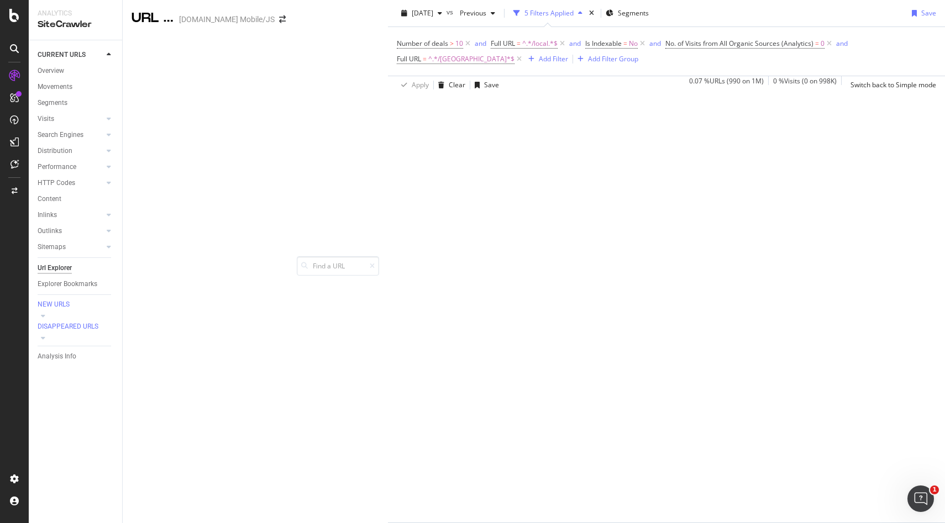
click at [514, 67] on span "^.*/[GEOGRAPHIC_DATA]*$" at bounding box center [471, 58] width 86 height 15
drag, startPoint x: 636, startPoint y: 114, endPoint x: 602, endPoint y: 114, distance: 34.3
click at [602, 101] on input "/[GEOGRAPHIC_DATA]" at bounding box center [628, 94] width 78 height 13
click at [605, 101] on input "/[GEOGRAPHIC_DATA]" at bounding box center [628, 94] width 78 height 13
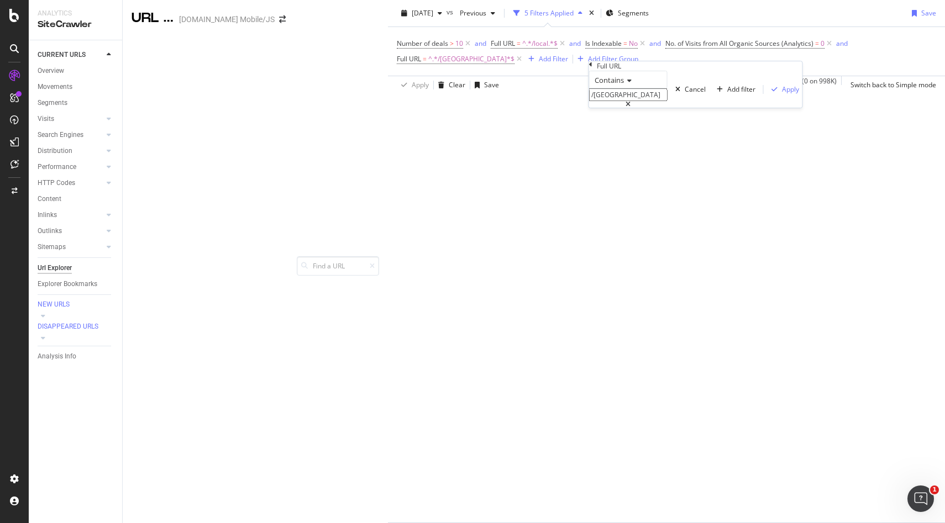
type input "/[GEOGRAPHIC_DATA]"
click at [771, 93] on icon "button" at bounding box center [774, 89] width 6 height 7
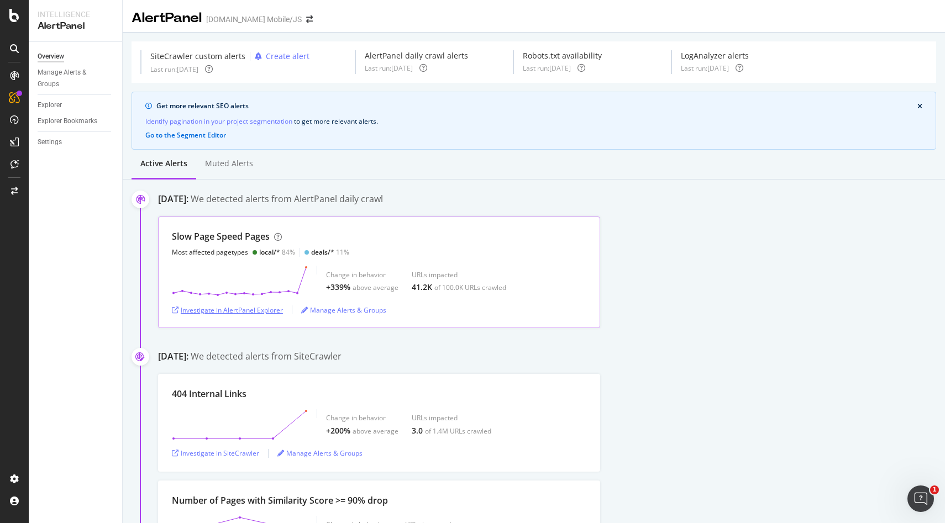
click at [254, 312] on div "Investigate in AlertPanel Explorer" at bounding box center [227, 310] width 111 height 9
